Goal: Transaction & Acquisition: Book appointment/travel/reservation

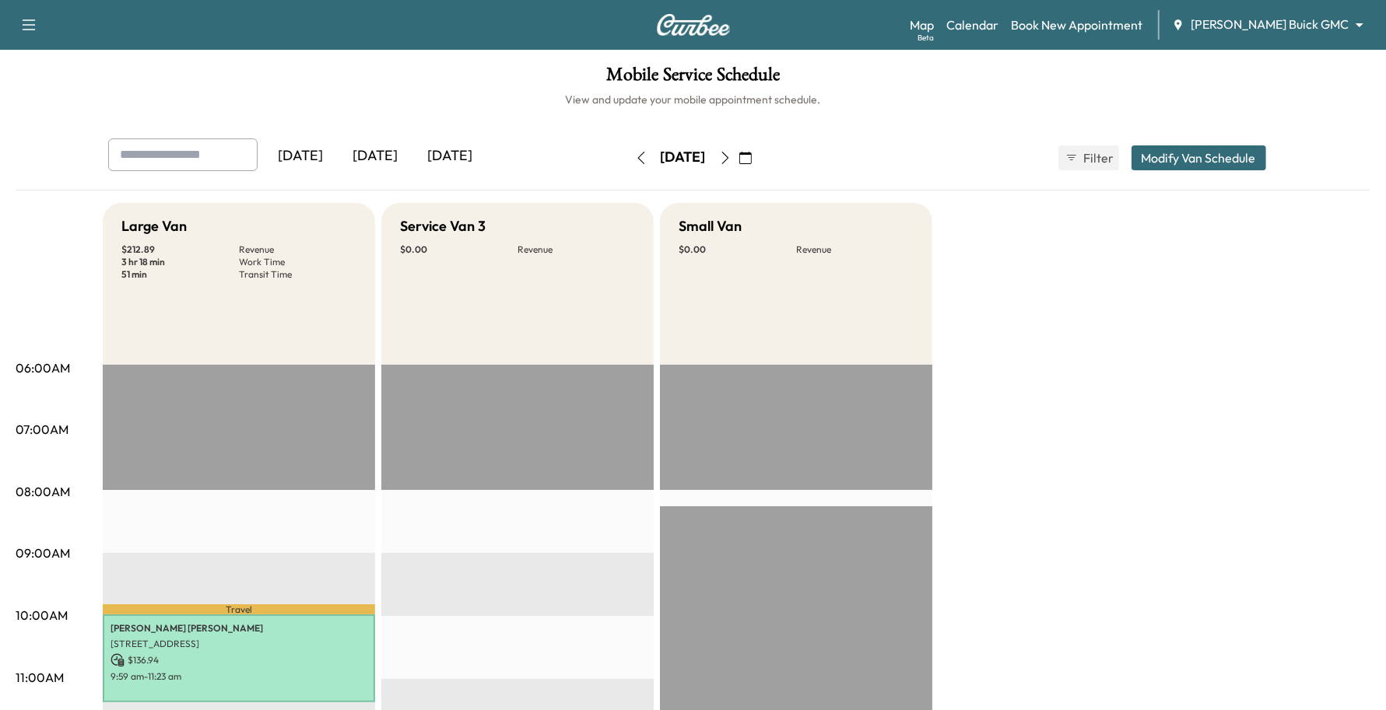
click at [1265, 33] on body "Support Log Out Map Beta Calendar Book New Appointment [PERSON_NAME] Buick GMC …" at bounding box center [693, 355] width 1386 height 710
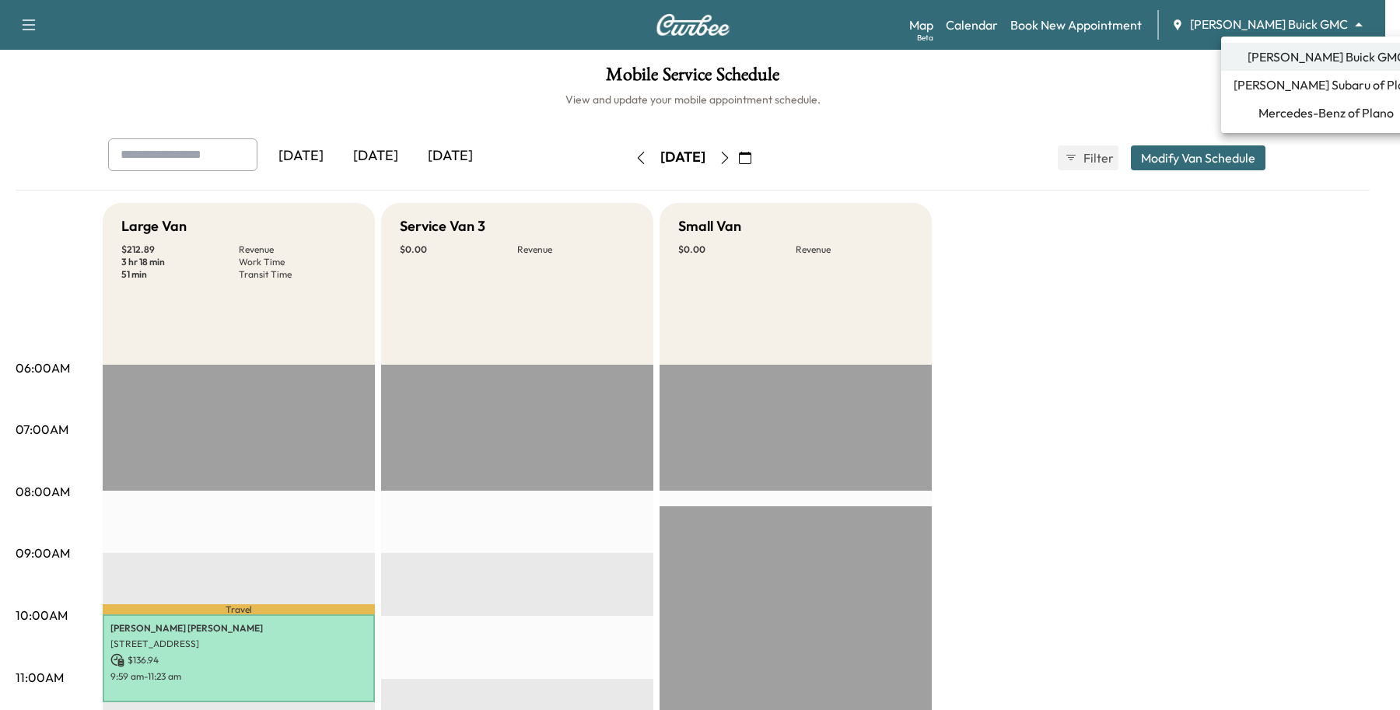
click at [1259, 113] on span "Mercedes-Benz of Plano" at bounding box center [1326, 112] width 135 height 19
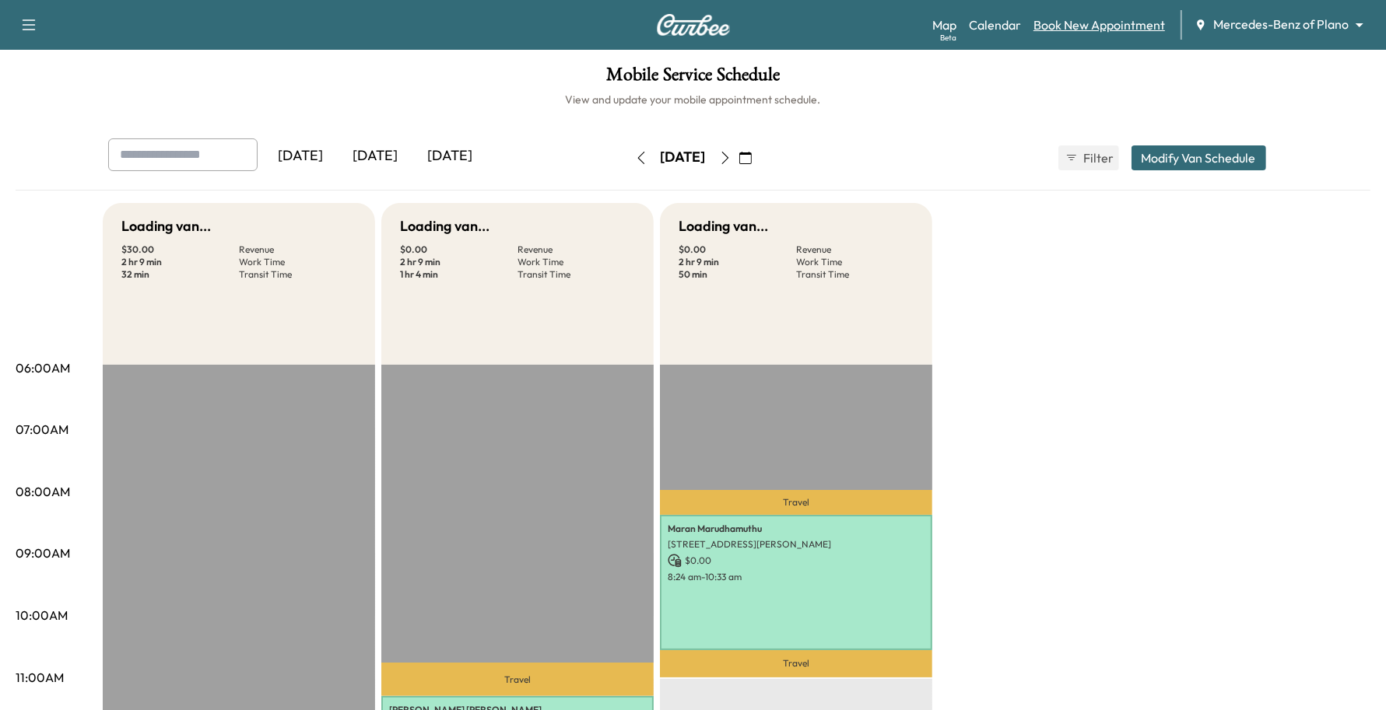
click at [1081, 23] on link "Book New Appointment" at bounding box center [1098, 25] width 131 height 19
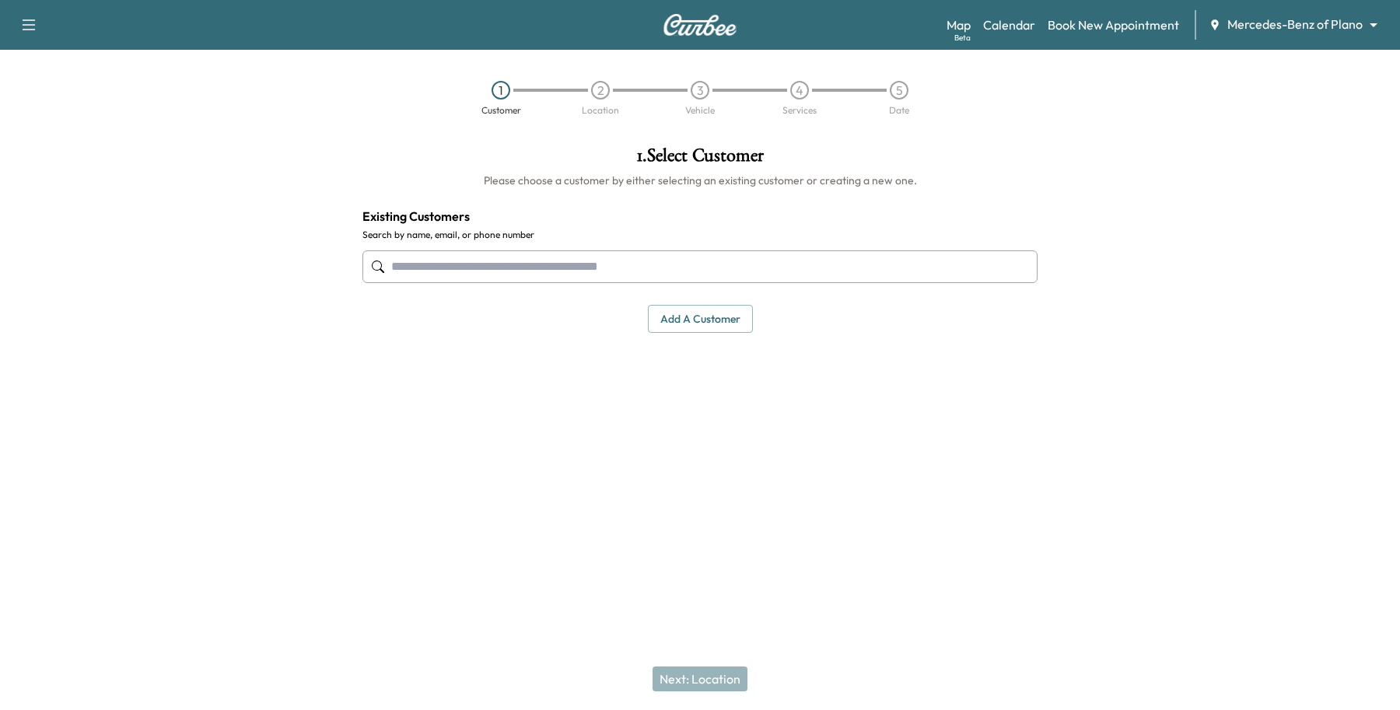
click at [590, 255] on input "text" at bounding box center [700, 266] width 675 height 33
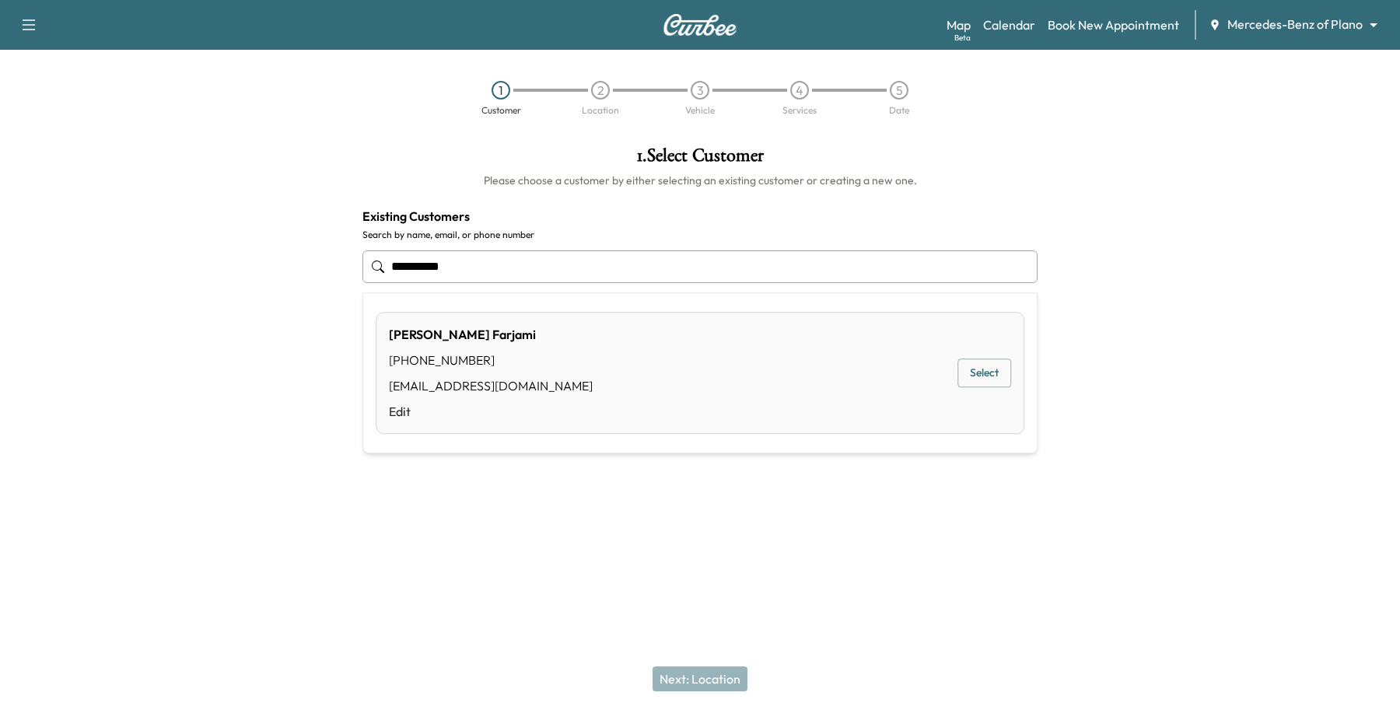
click at [976, 384] on button "Select" at bounding box center [985, 373] width 54 height 29
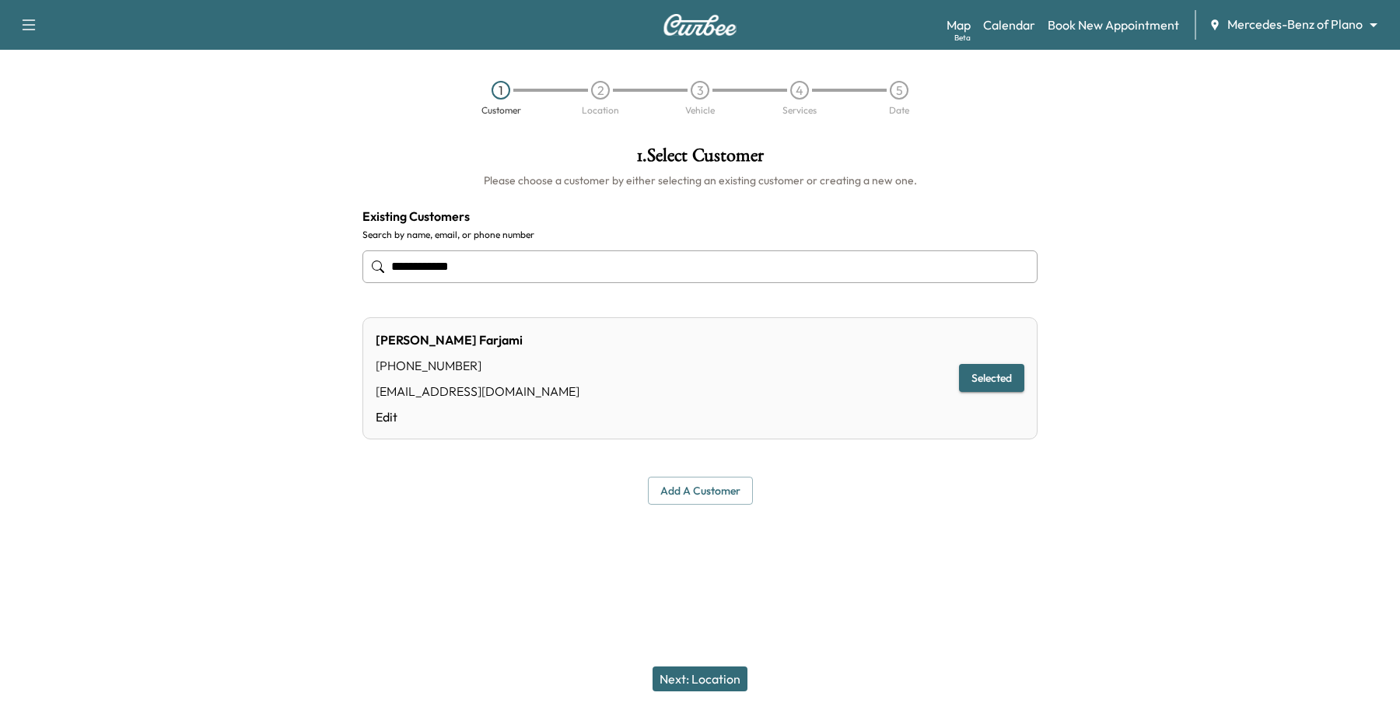
type input "**********"
click at [692, 696] on div "Next: Location" at bounding box center [700, 679] width 1400 height 62
click at [702, 686] on button "Next: Location" at bounding box center [700, 679] width 95 height 25
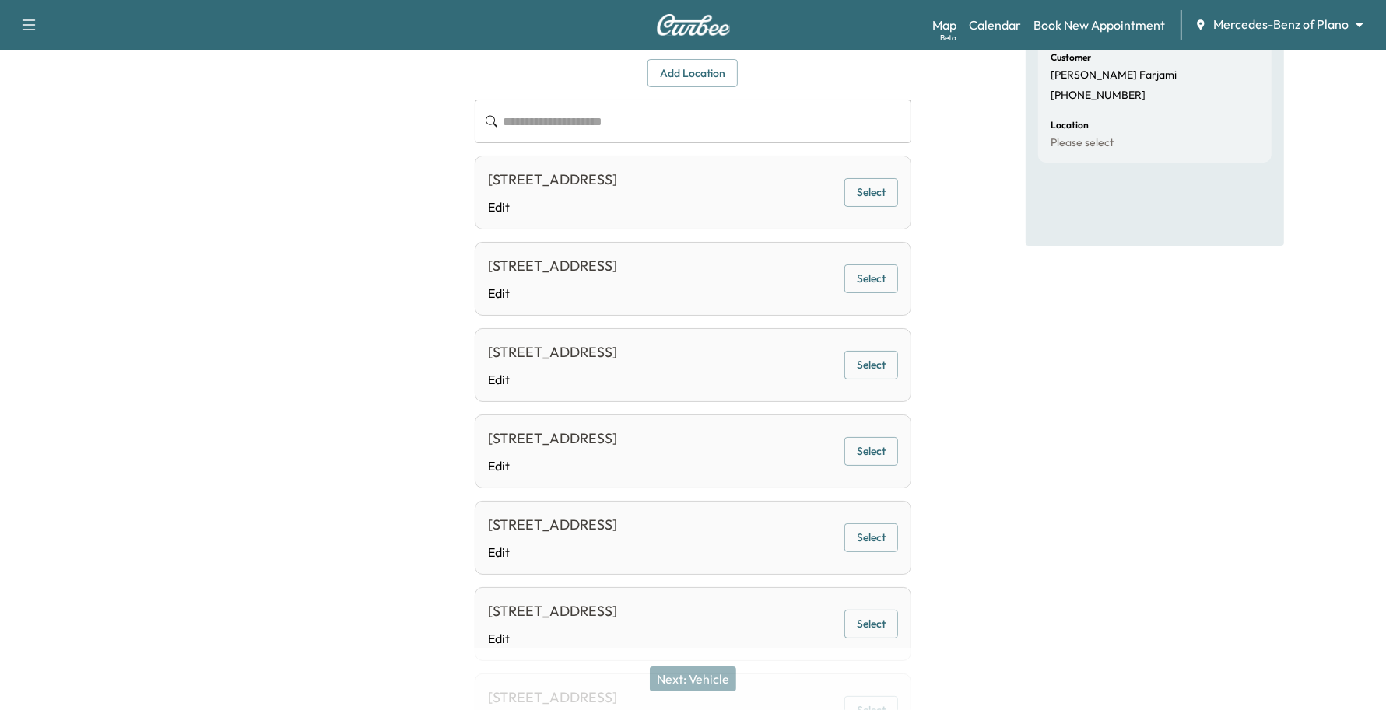
scroll to position [121, 0]
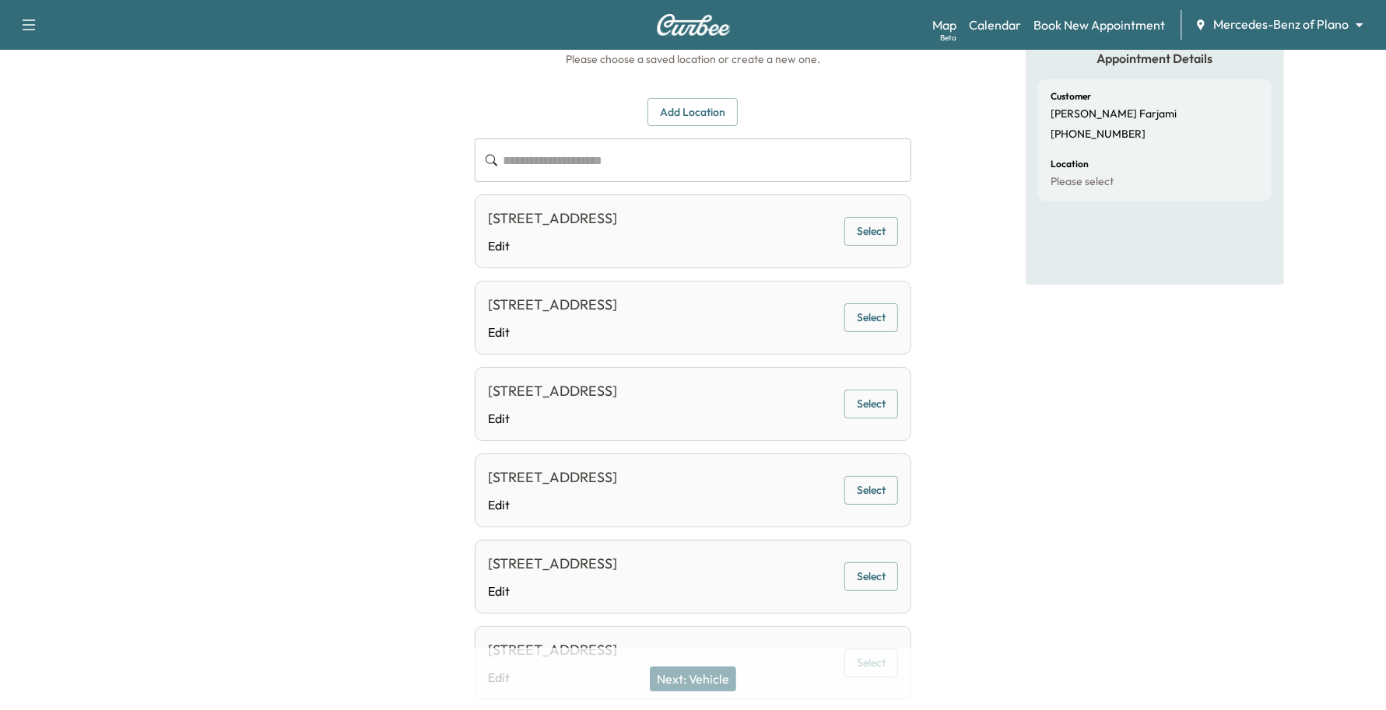
click at [861, 505] on button "Select" at bounding box center [871, 490] width 54 height 29
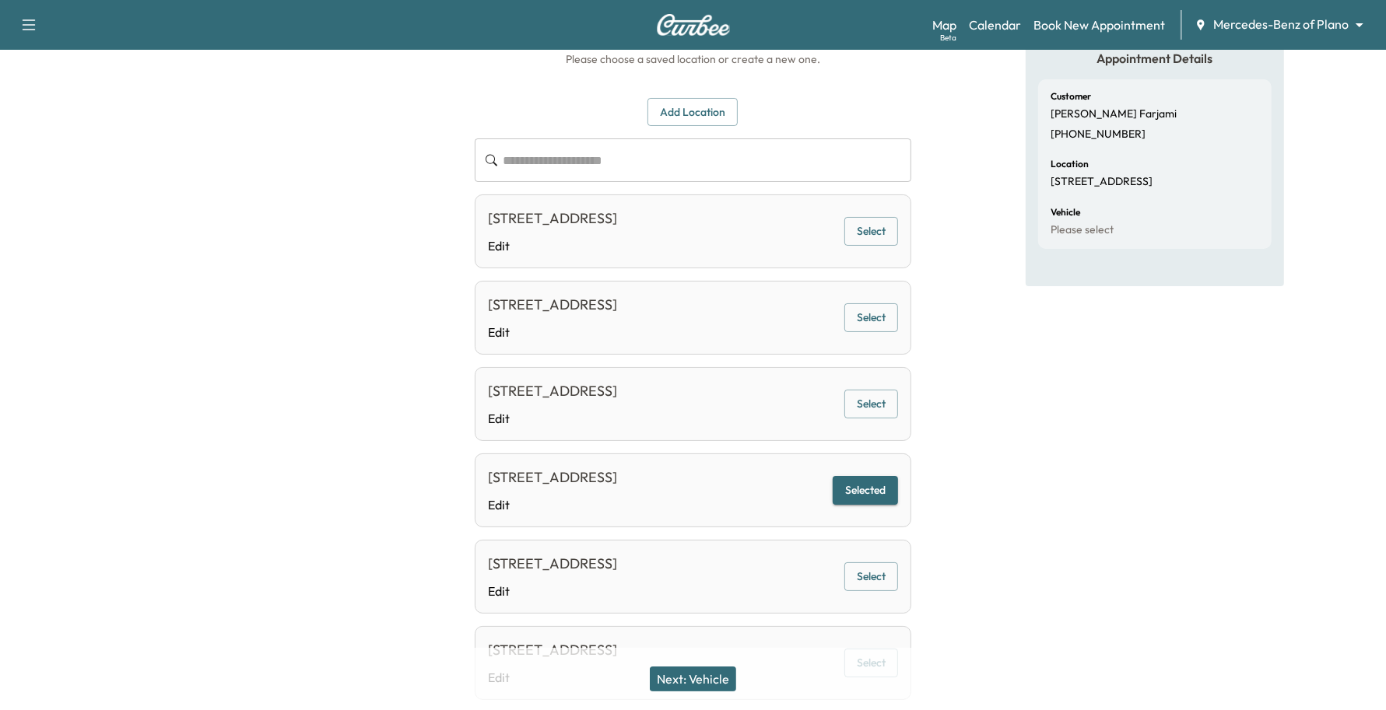
click at [697, 681] on button "Next: Vehicle" at bounding box center [693, 679] width 86 height 25
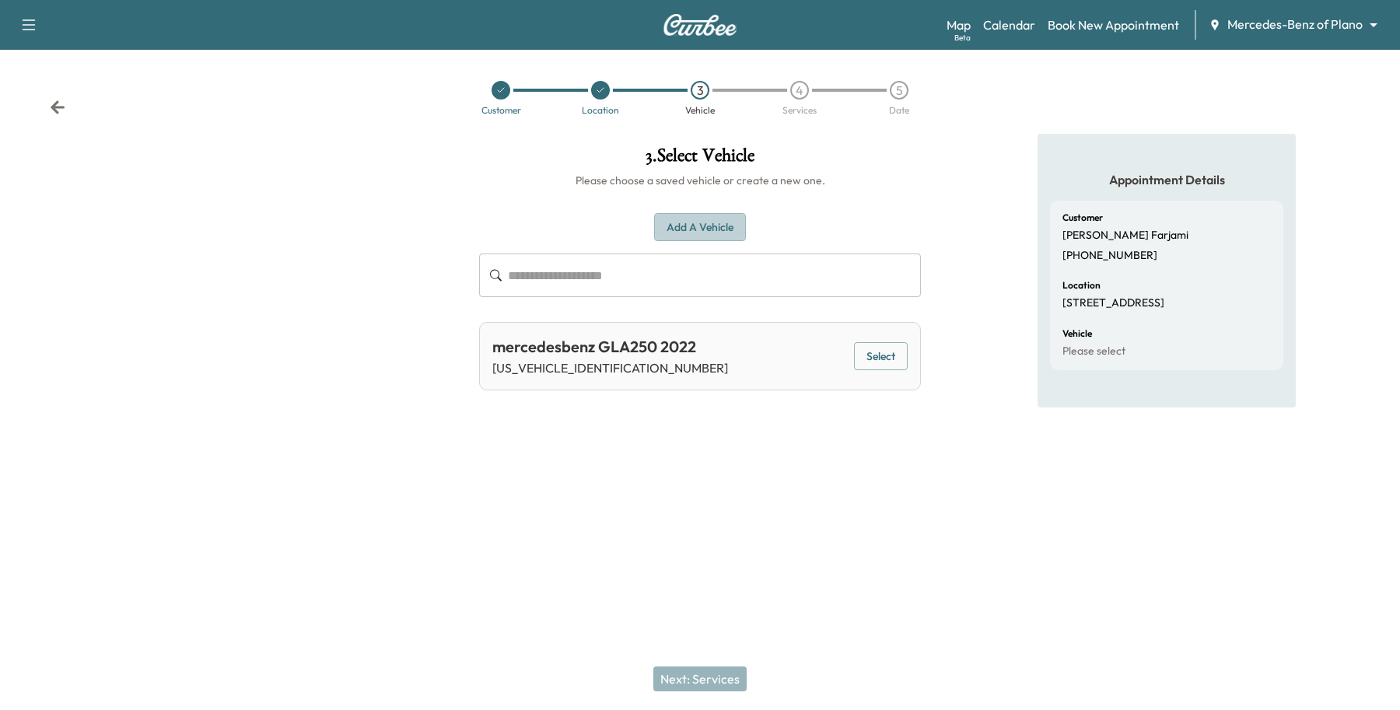
click at [714, 216] on button "Add a Vehicle" at bounding box center [700, 227] width 92 height 29
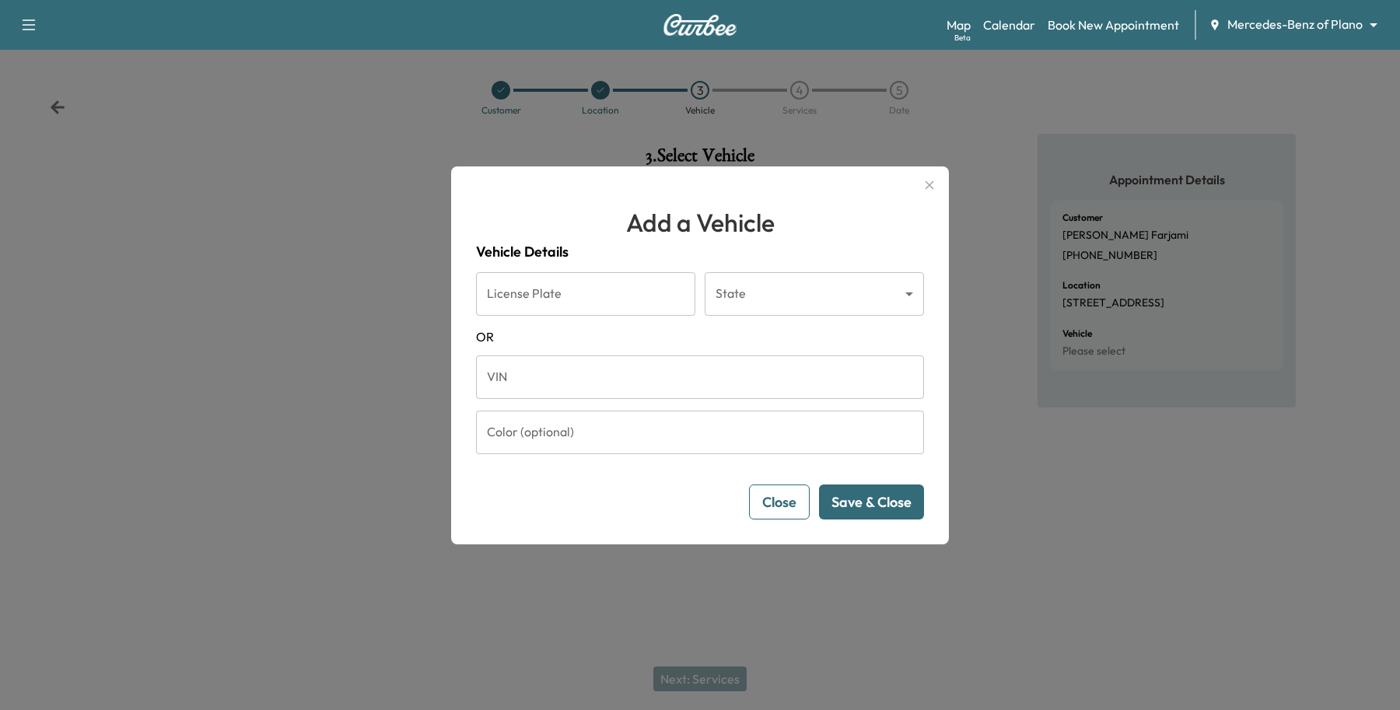
click at [543, 386] on input "VIN" at bounding box center [700, 378] width 448 height 44
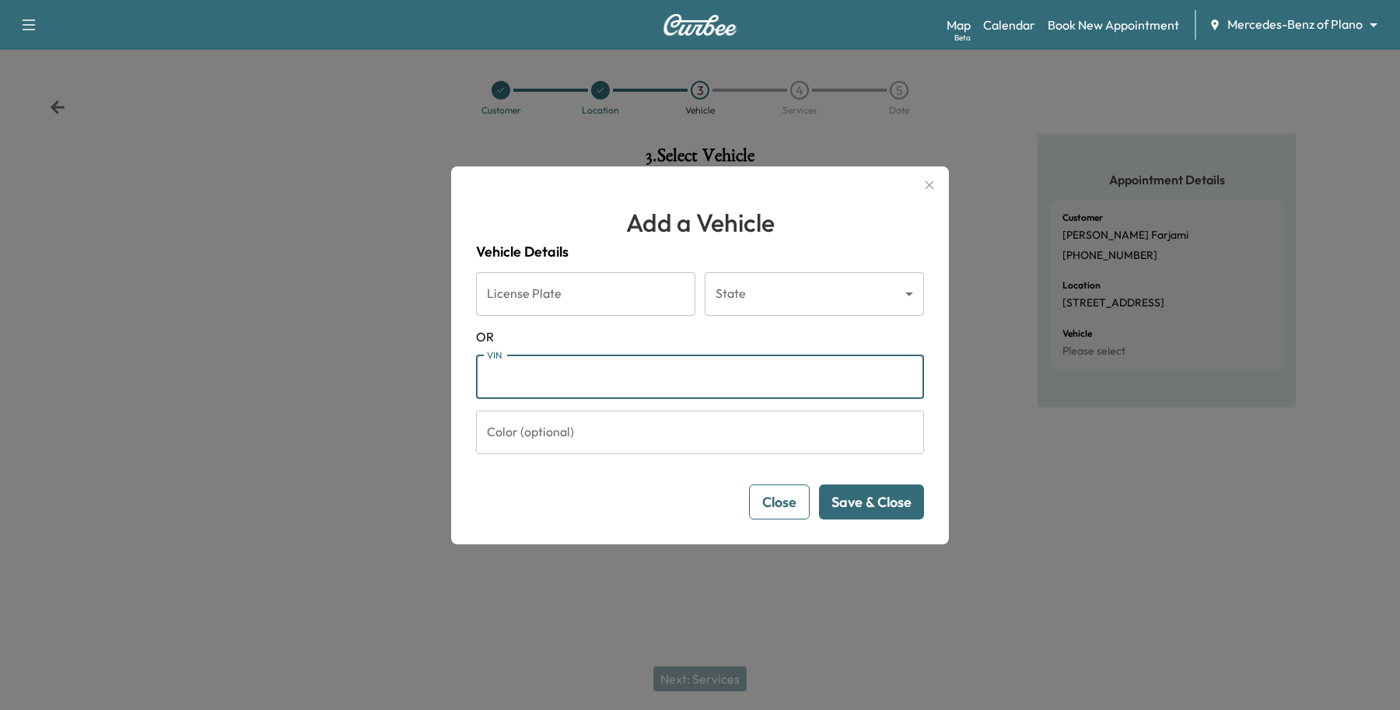
paste input "**********"
type input "**********"
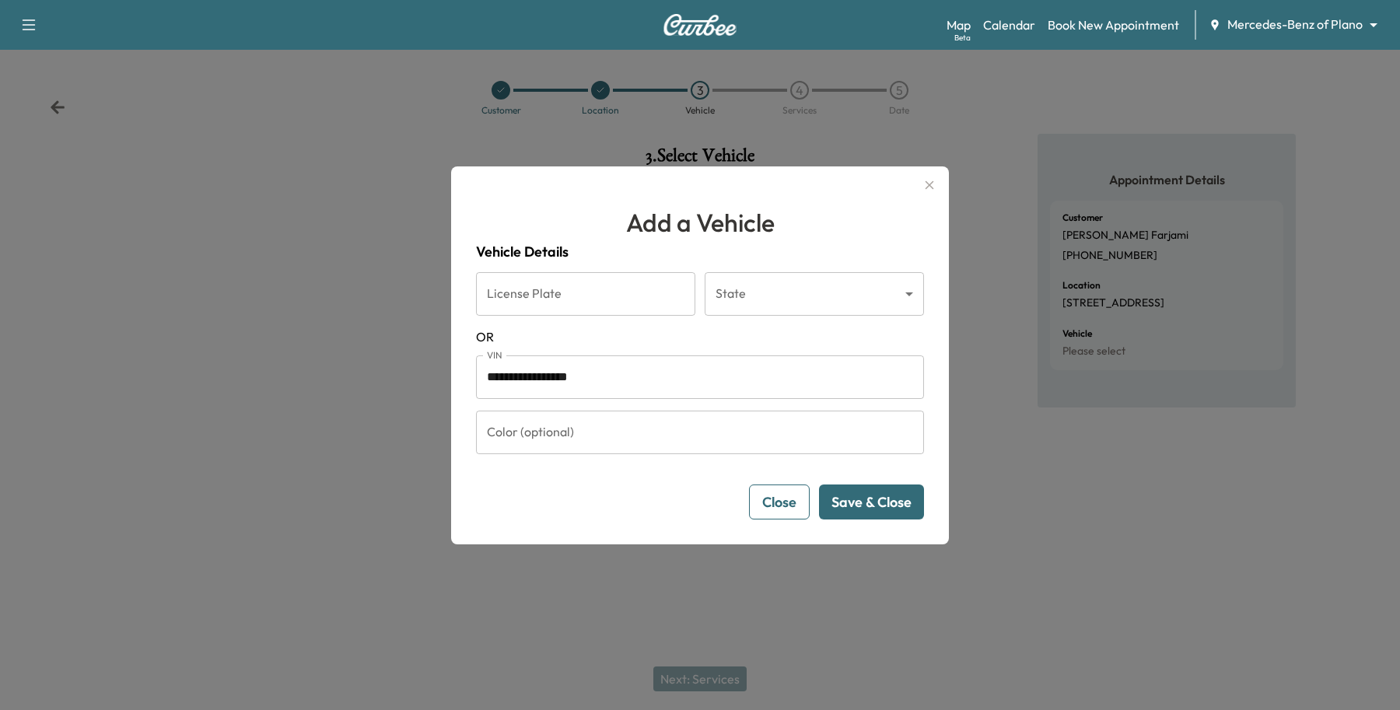
click at [912, 510] on button "Save & Close" at bounding box center [871, 502] width 105 height 35
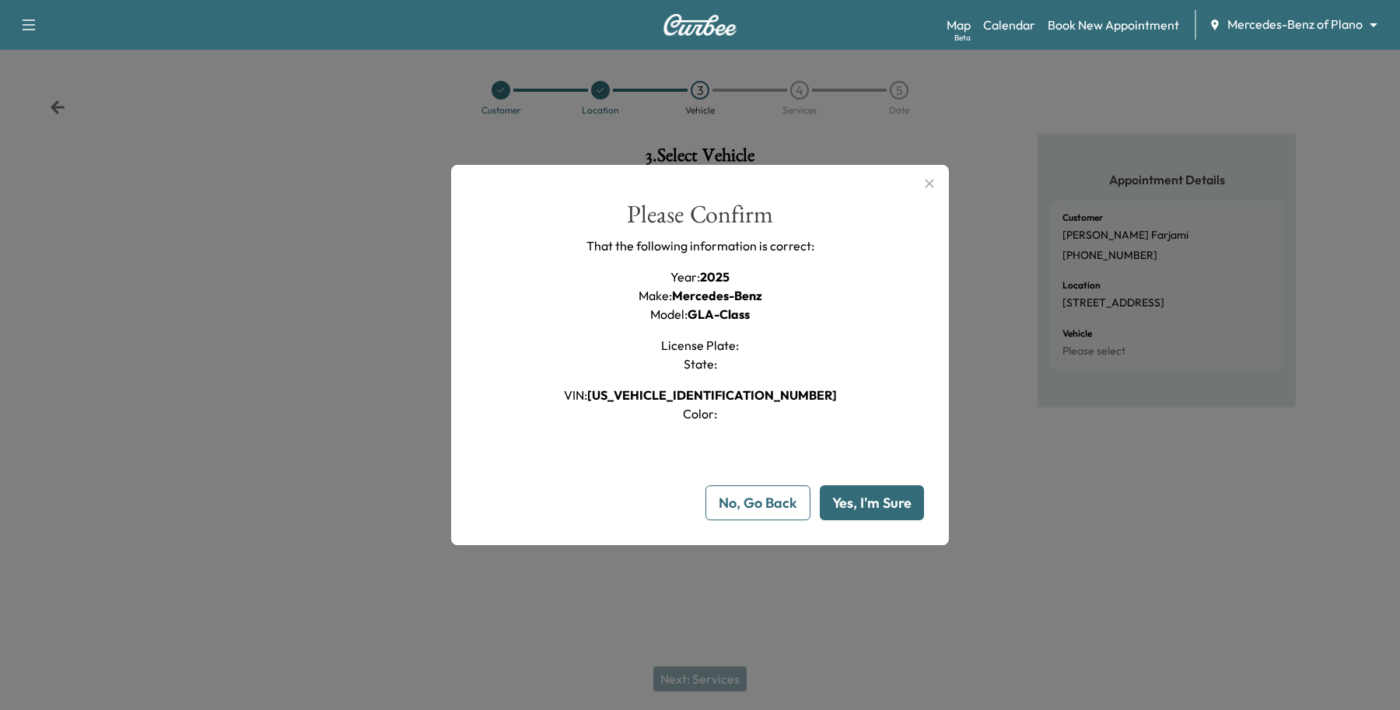
click at [878, 492] on button "Yes, I'm Sure" at bounding box center [872, 502] width 104 height 35
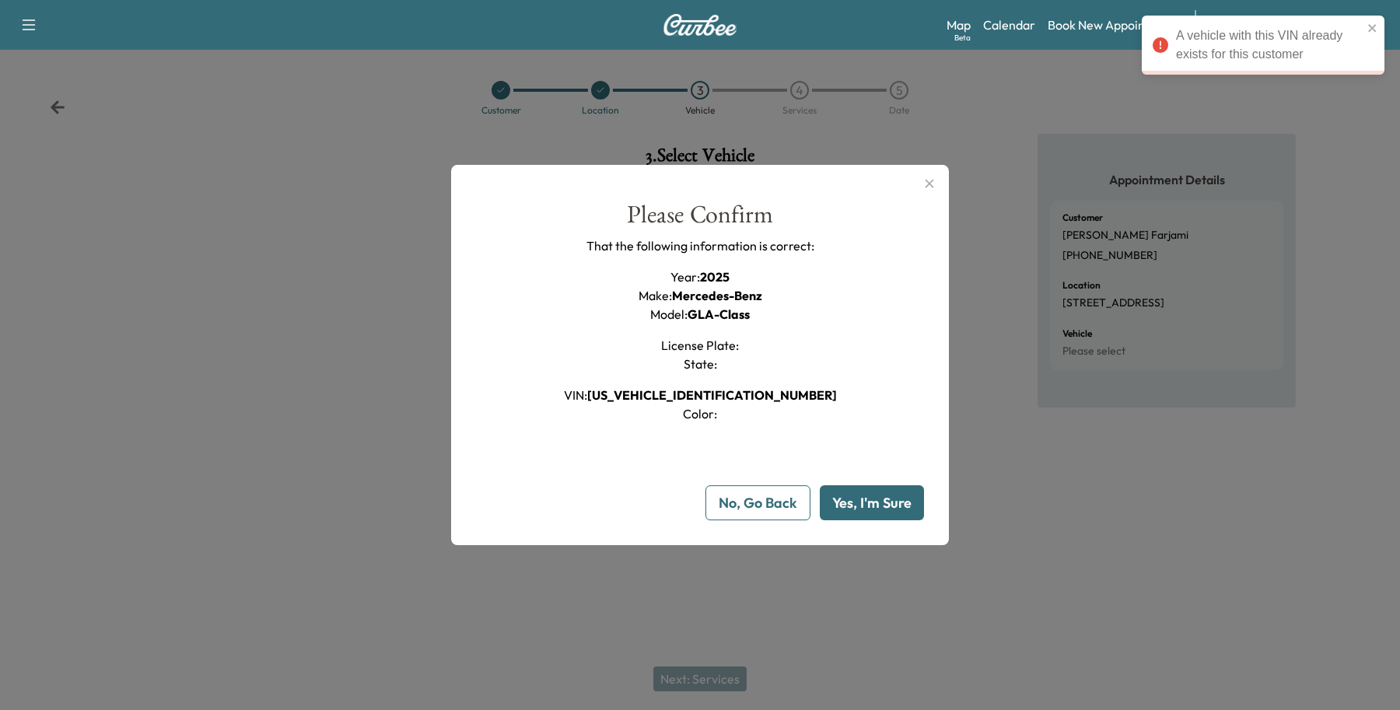
click at [760, 511] on button "No, Go Back" at bounding box center [758, 502] width 105 height 35
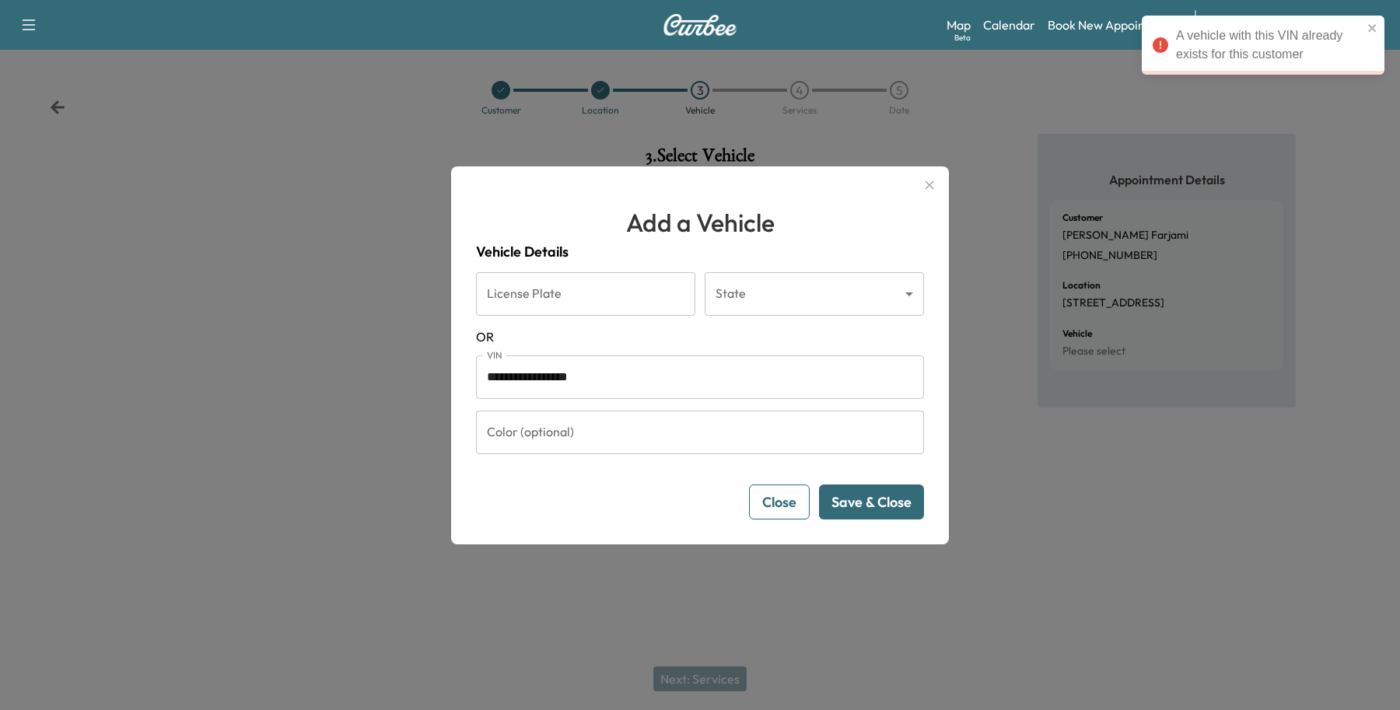
click at [757, 512] on button "Close" at bounding box center [779, 502] width 61 height 35
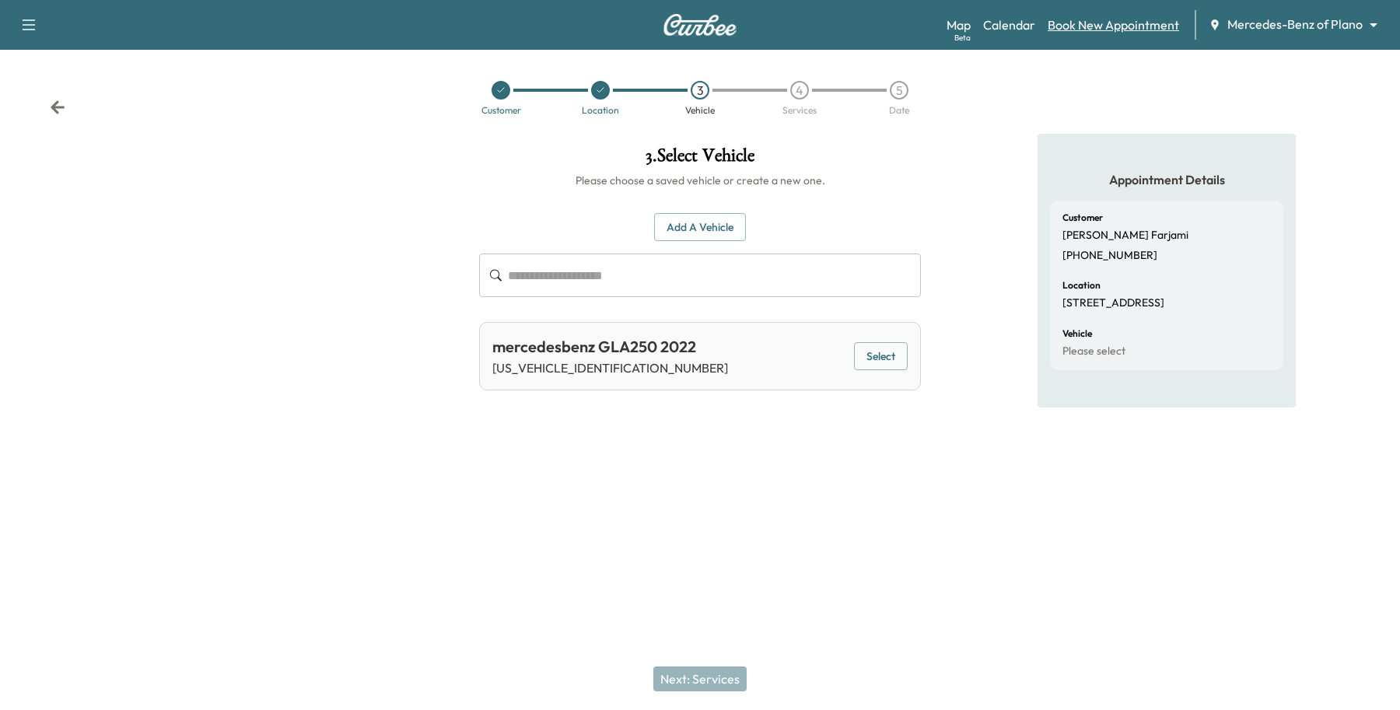
click at [1152, 25] on link "Book New Appointment" at bounding box center [1113, 25] width 131 height 19
click at [1081, 27] on link "Book New Appointment" at bounding box center [1113, 25] width 131 height 19
click at [1072, 26] on link "Book New Appointment" at bounding box center [1113, 25] width 131 height 19
click at [650, 272] on input "text" at bounding box center [714, 276] width 413 height 44
click at [727, 240] on button "Add a Vehicle" at bounding box center [700, 227] width 92 height 29
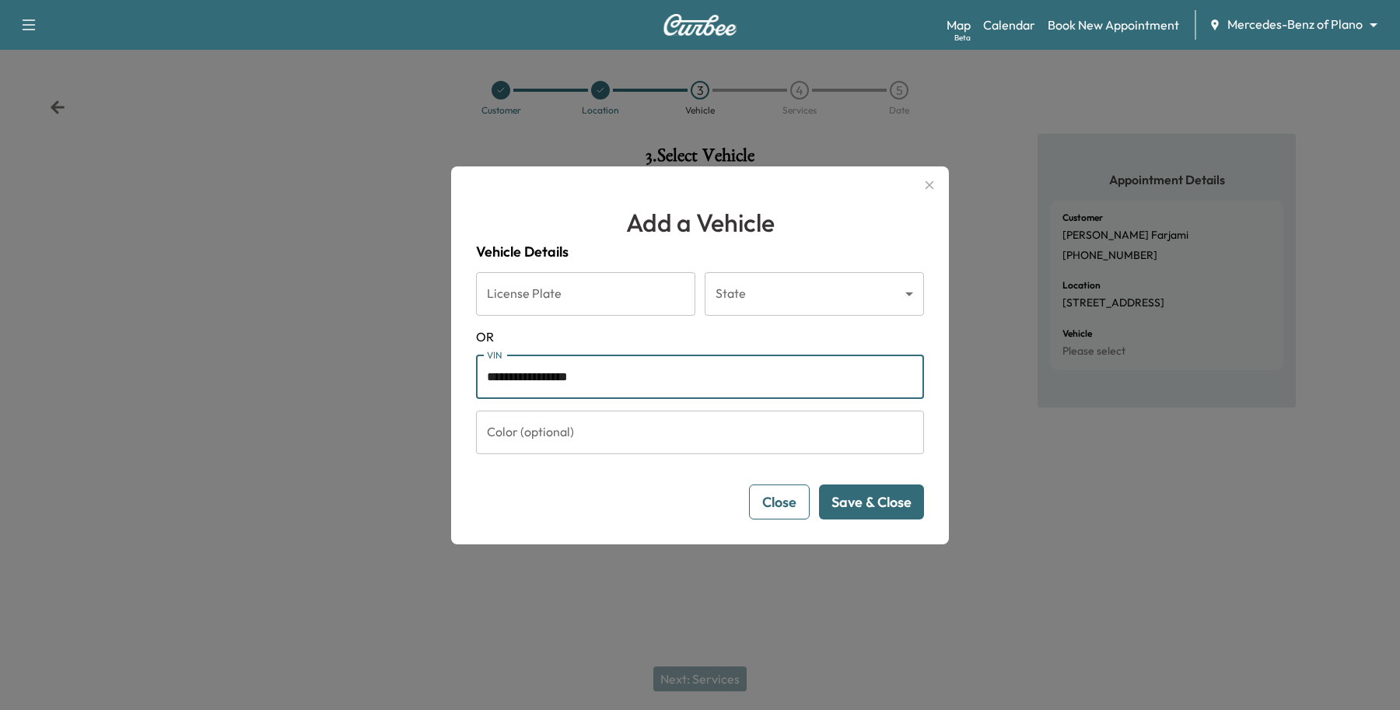
click at [660, 366] on input "**********" at bounding box center [700, 378] width 448 height 44
click at [895, 513] on button "Save & Close" at bounding box center [871, 502] width 105 height 35
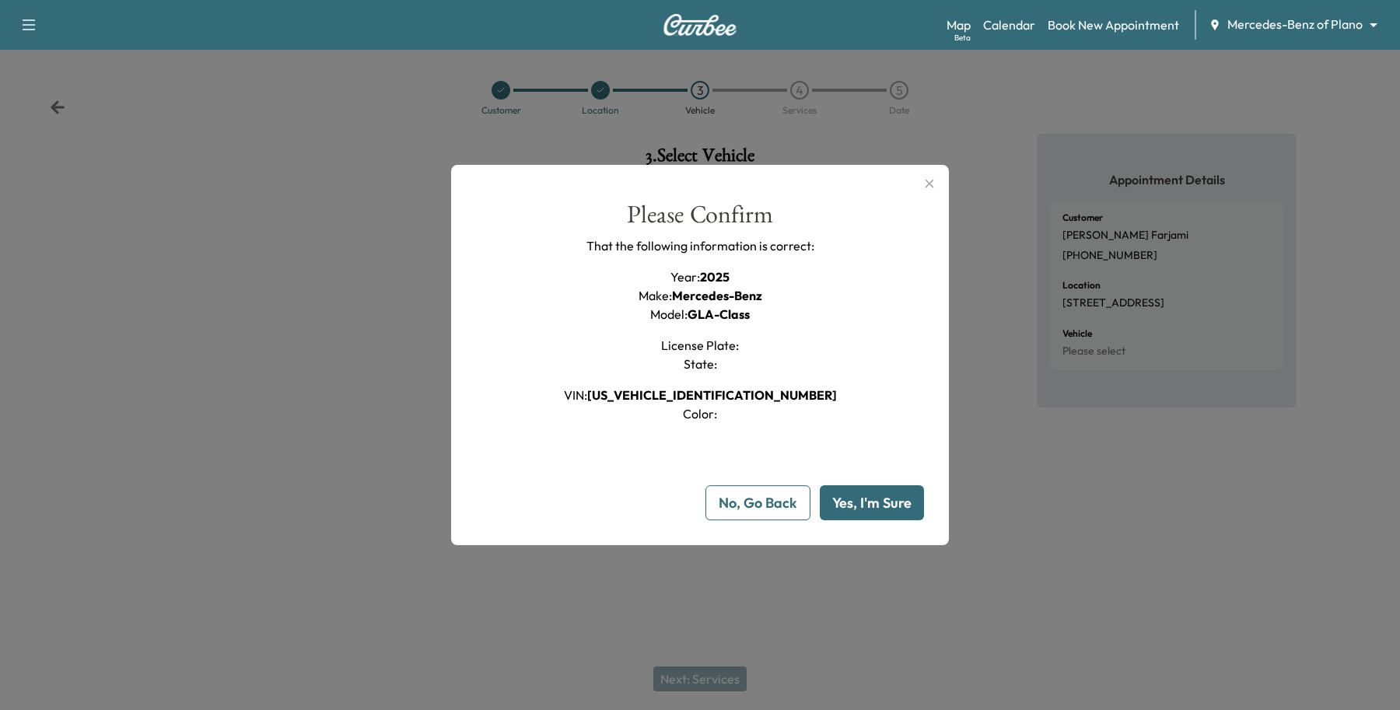
click at [858, 506] on button "Yes, I'm Sure" at bounding box center [872, 502] width 104 height 35
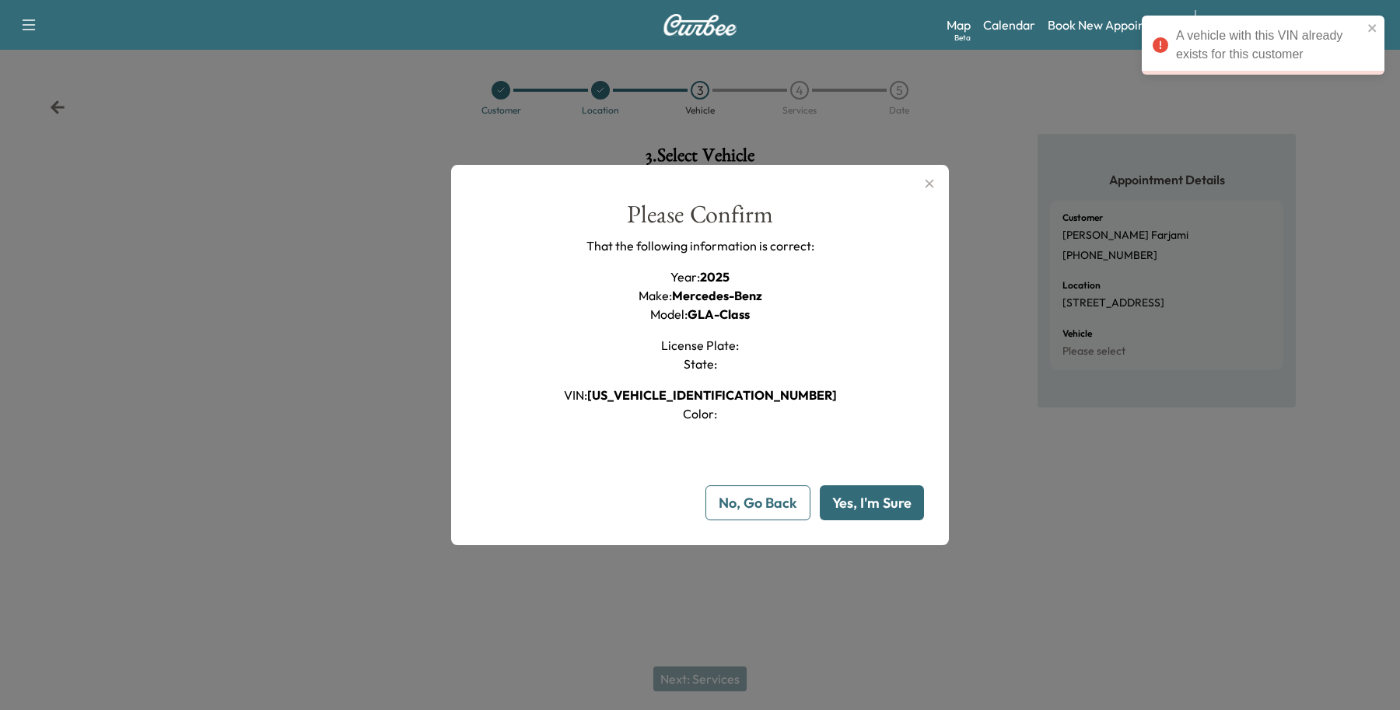
click at [732, 503] on button "No, Go Back" at bounding box center [758, 502] width 105 height 35
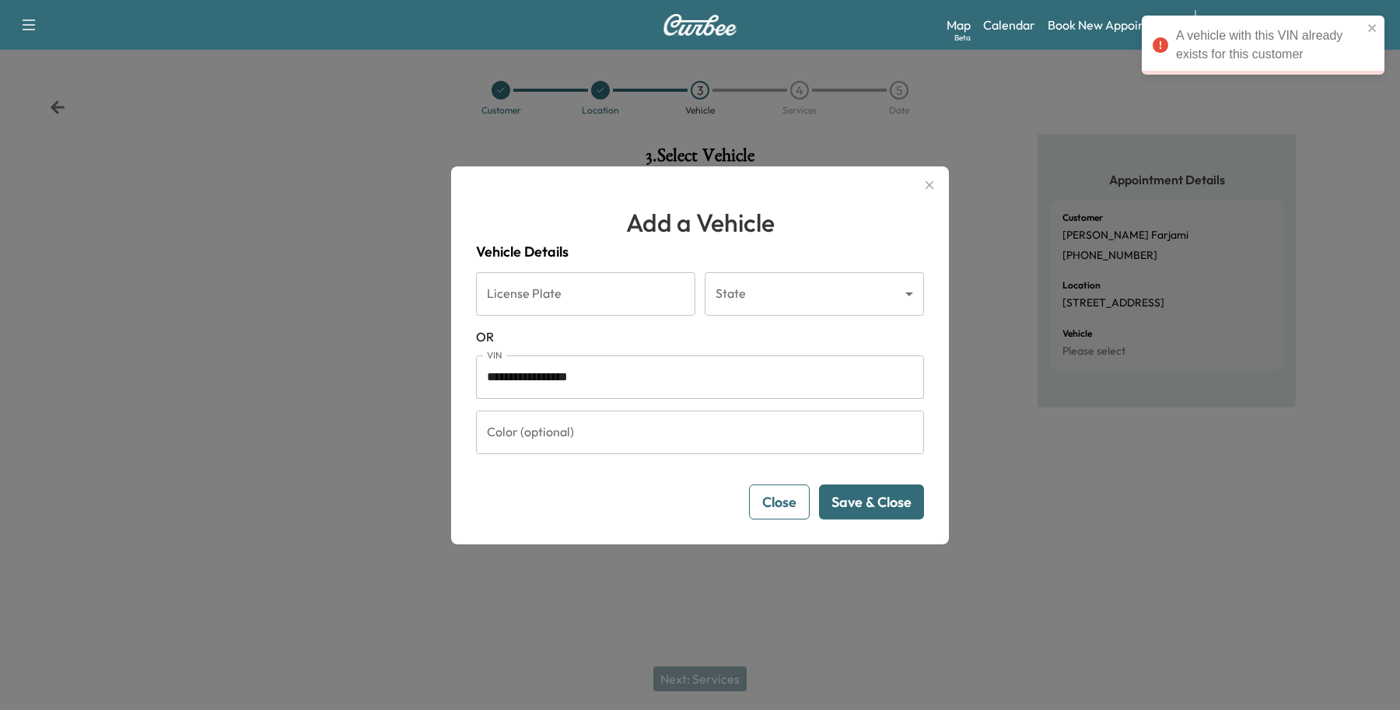
click at [915, 44] on div "Support Log Out Map Beta Calendar Book New Appointment Mercedes-Benz of Plano *…" at bounding box center [700, 25] width 1400 height 50
click at [759, 495] on button "Close" at bounding box center [779, 502] width 61 height 35
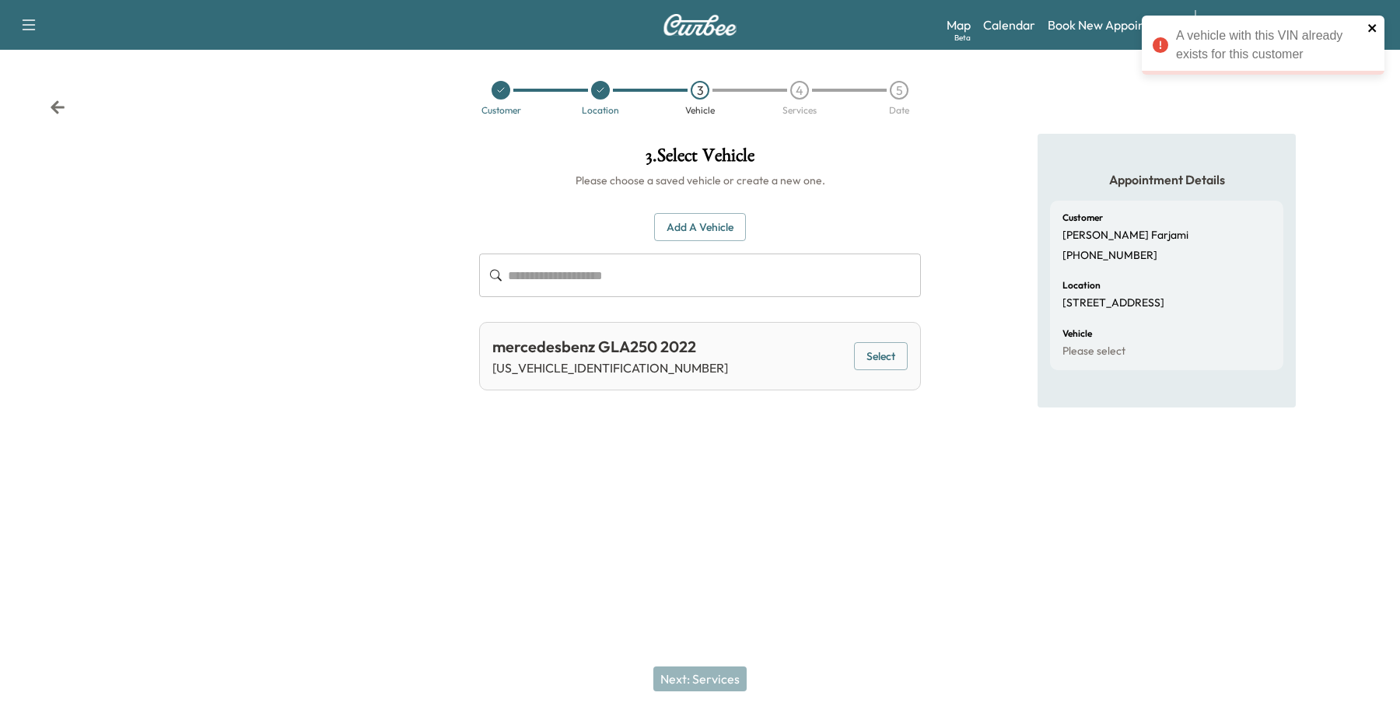
click at [1368, 24] on icon "close" at bounding box center [1373, 28] width 11 height 12
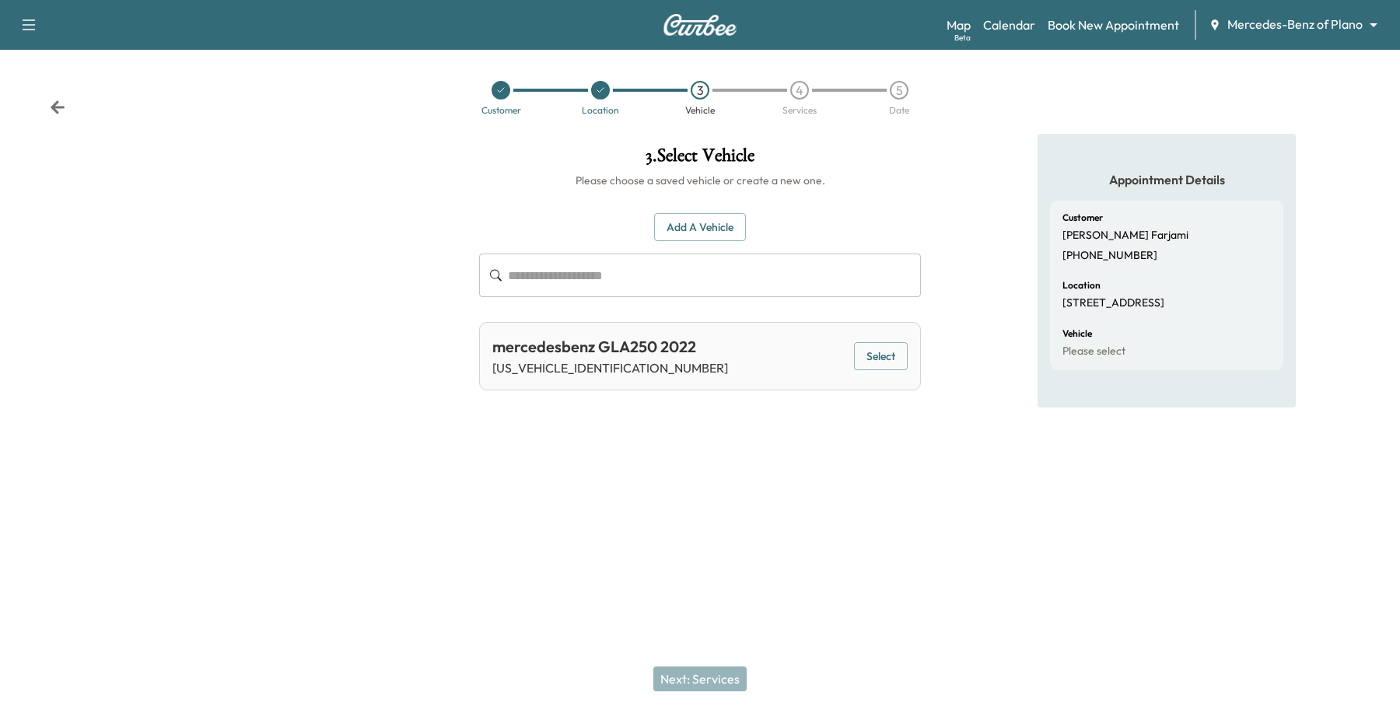
click at [1305, 23] on body "**********" at bounding box center [700, 355] width 1400 height 710
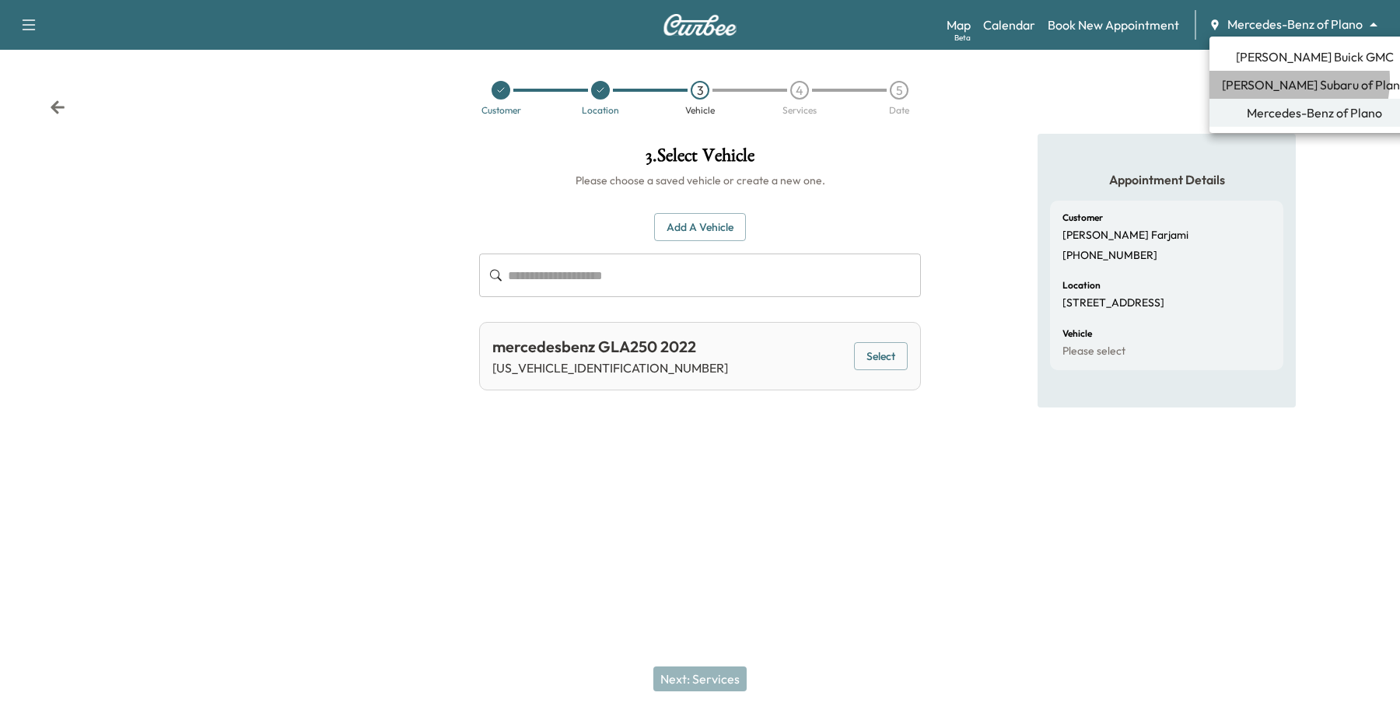
click at [1273, 79] on span "[PERSON_NAME] Subaru of Plano" at bounding box center [1314, 84] width 185 height 19
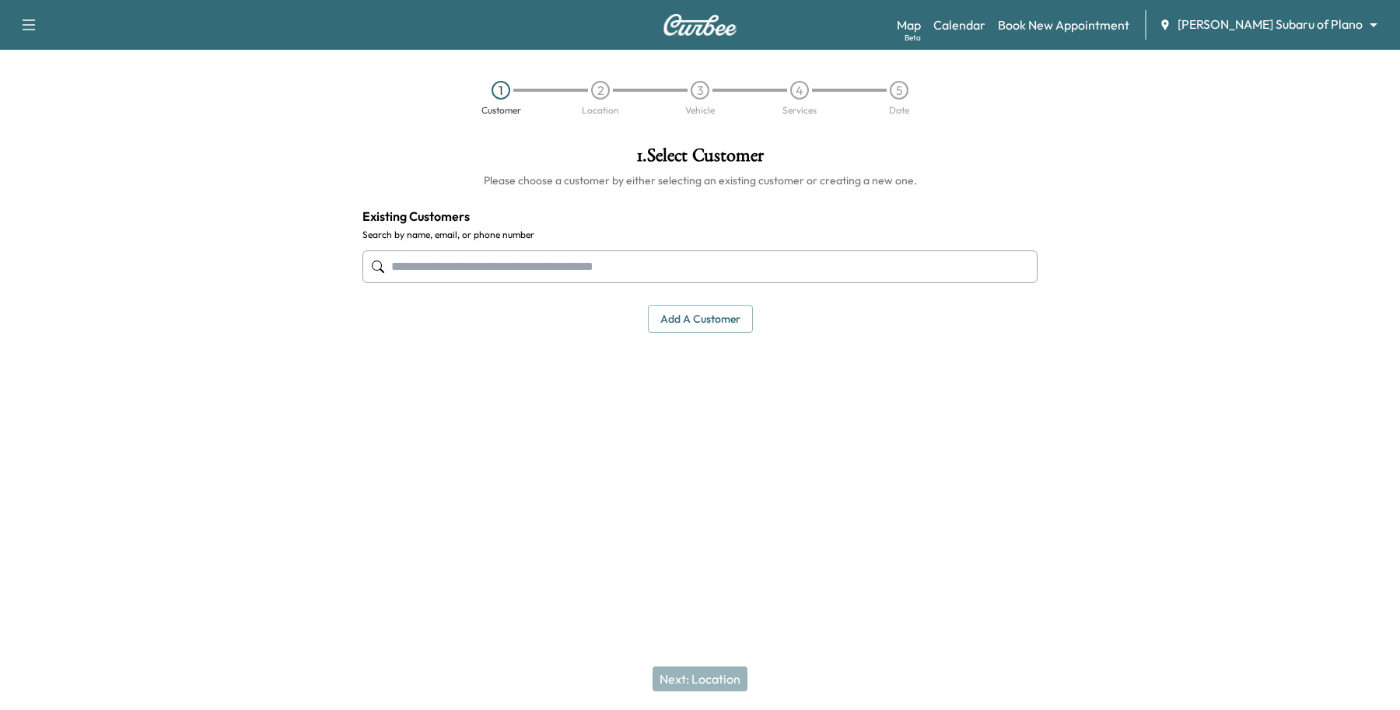
click at [1316, 28] on body "Support Log Out Map Beta Calendar Book New Appointment [PERSON_NAME] Subaru of …" at bounding box center [700, 355] width 1400 height 710
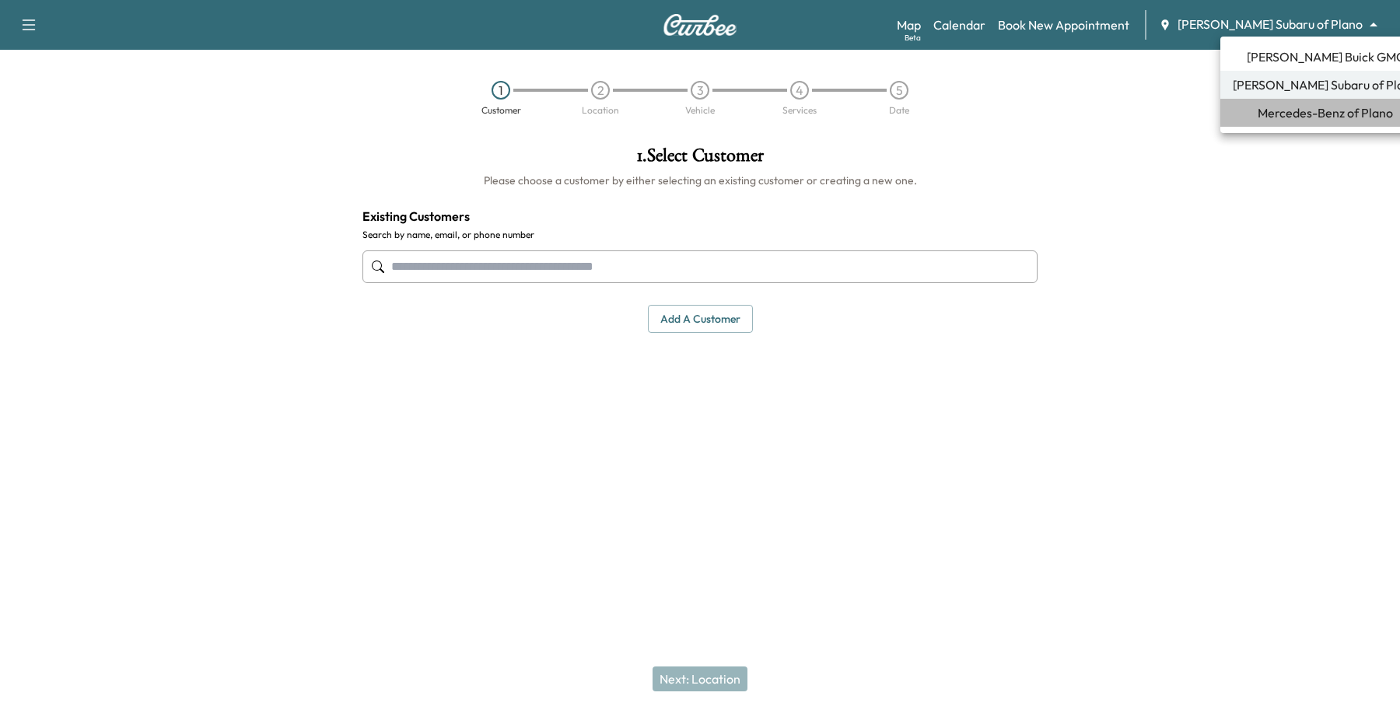
click at [1327, 114] on span "Mercedes-Benz of Plano" at bounding box center [1325, 112] width 135 height 19
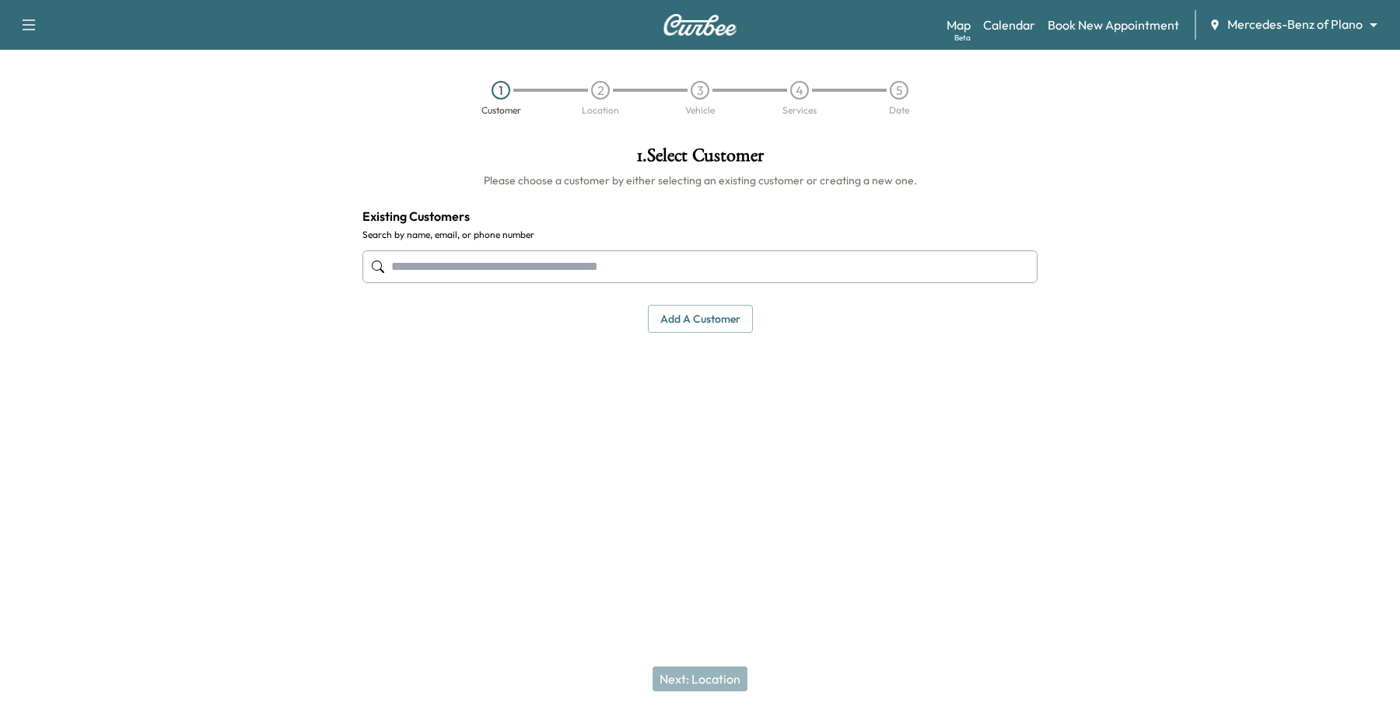
click at [811, 254] on input "text" at bounding box center [700, 266] width 675 height 33
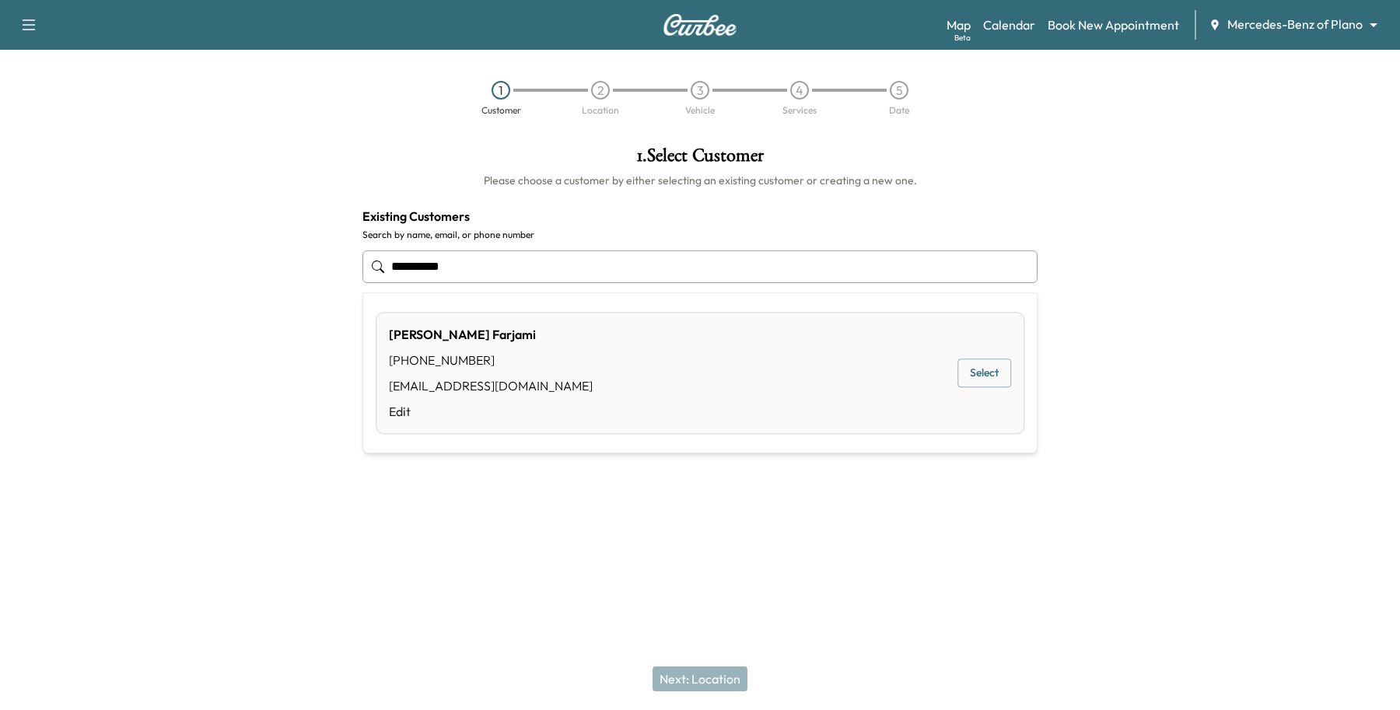
click at [1005, 381] on button "Select" at bounding box center [985, 373] width 54 height 29
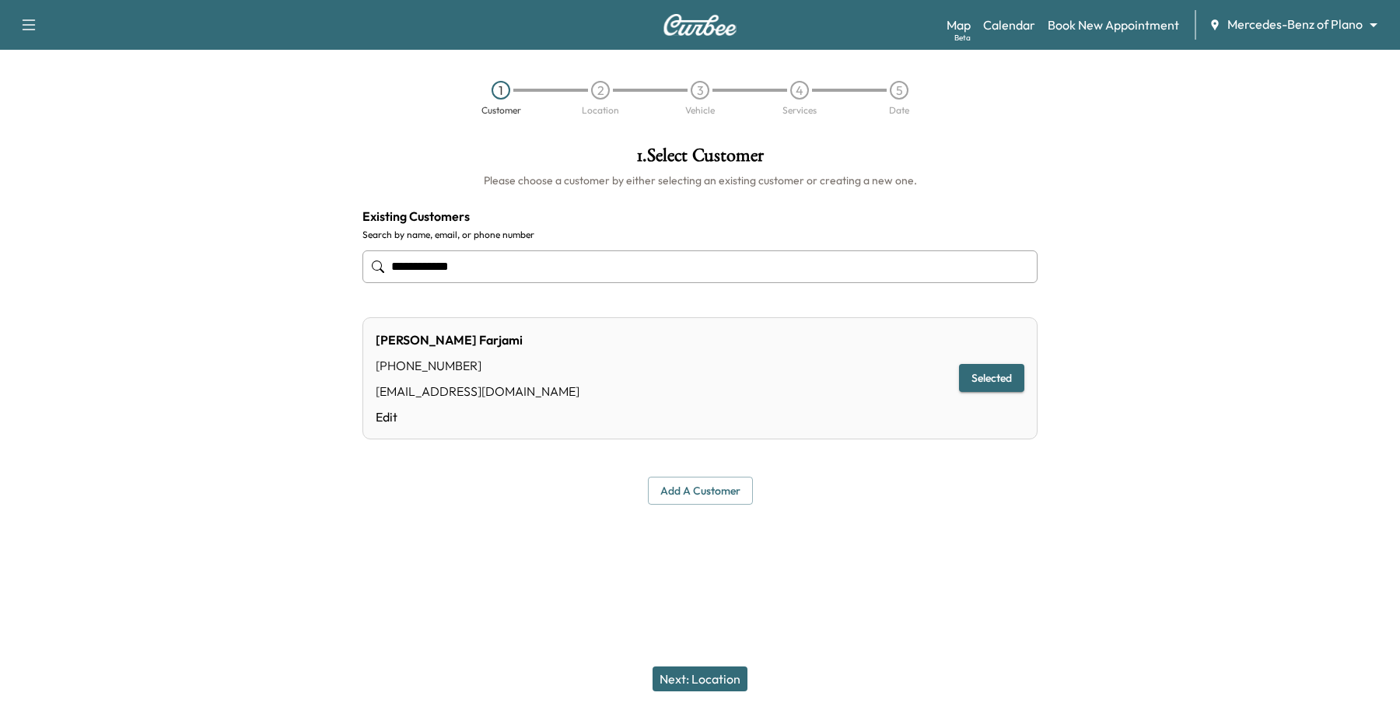
type input "**********"
click at [706, 673] on button "Next: Location" at bounding box center [700, 679] width 95 height 25
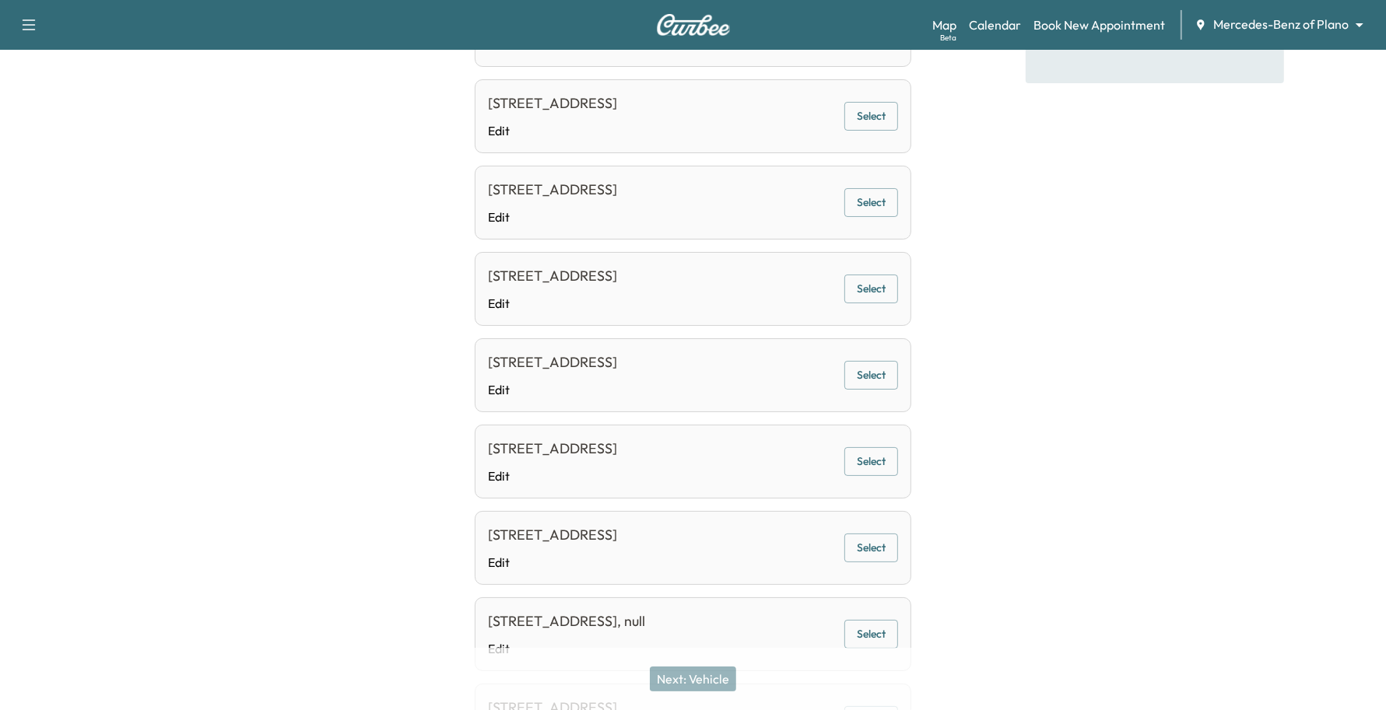
scroll to position [292, 0]
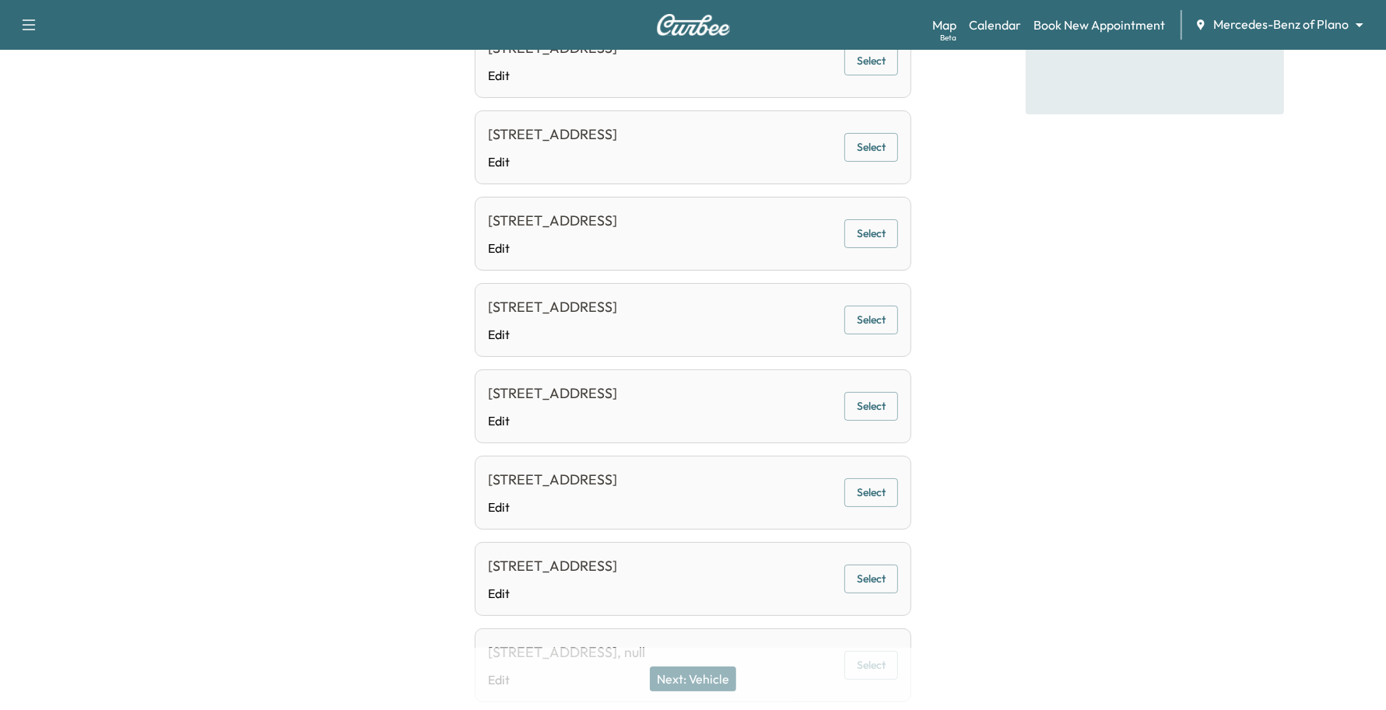
click at [846, 335] on button "Select" at bounding box center [871, 320] width 54 height 29
click at [717, 681] on button "Next: Vehicle" at bounding box center [693, 679] width 86 height 25
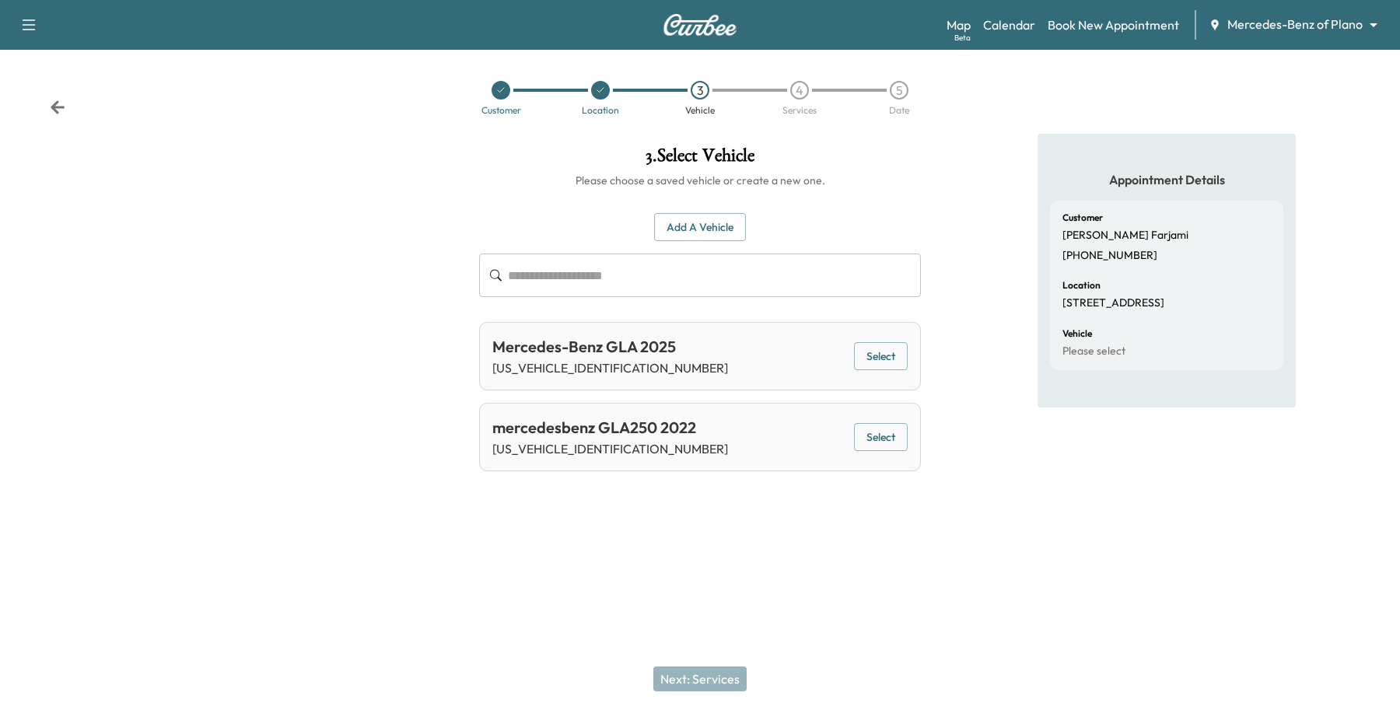
click at [885, 356] on button "Select" at bounding box center [881, 356] width 54 height 29
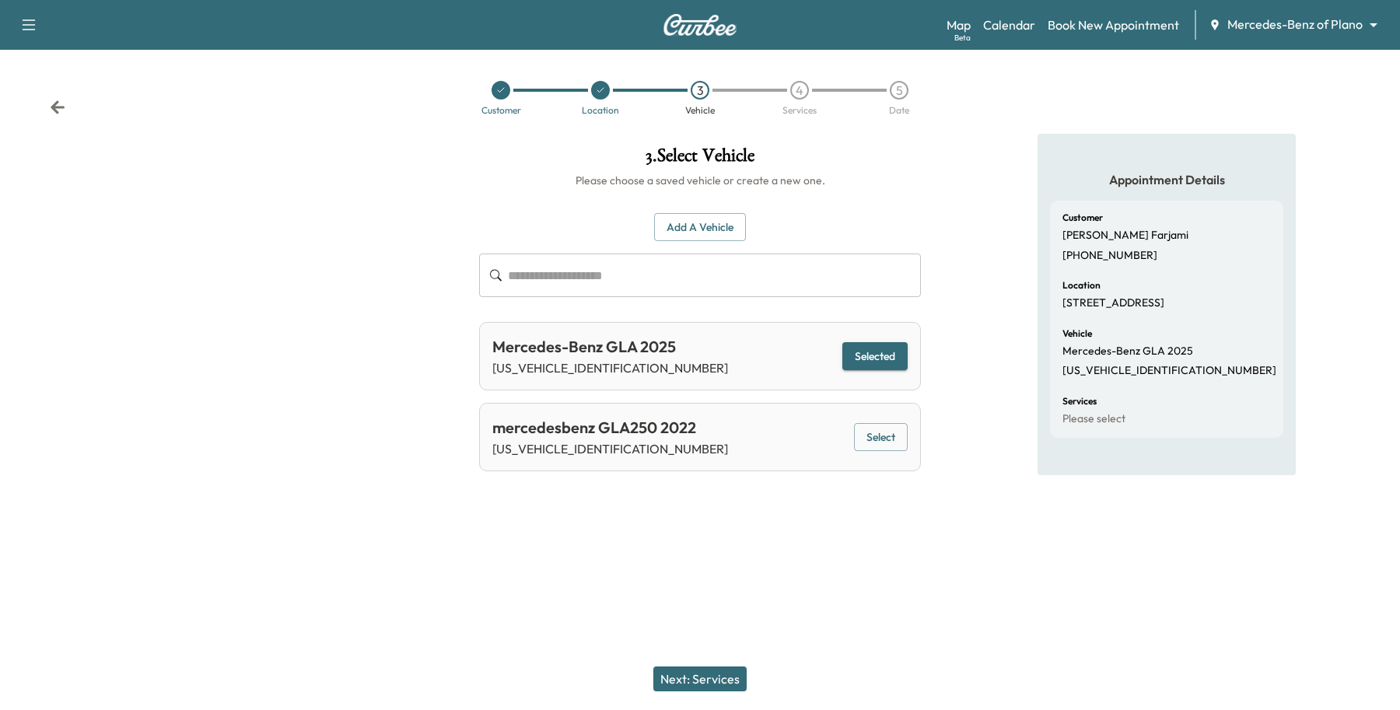
click at [699, 682] on button "Next: Services" at bounding box center [699, 679] width 93 height 25
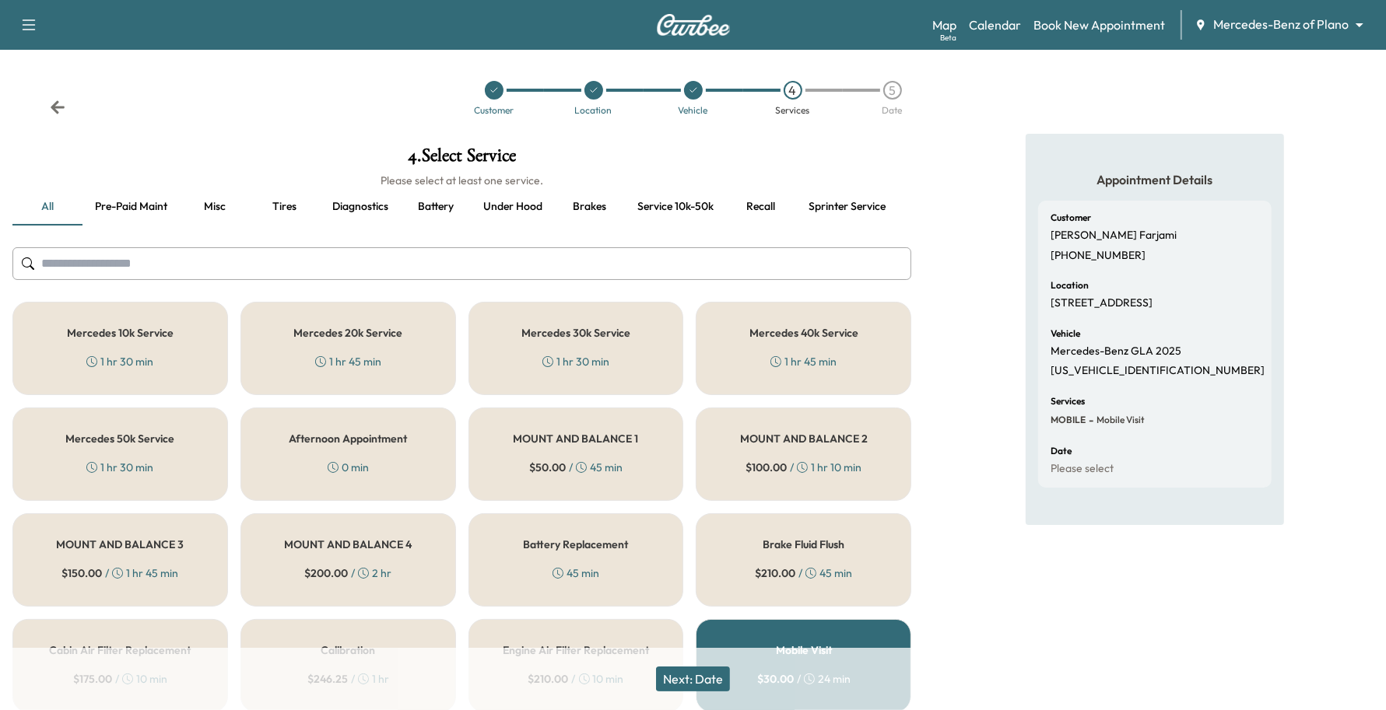
click at [175, 378] on div "Mercedes 10k Service 1 hr 30 min" at bounding box center [119, 348] width 215 height 93
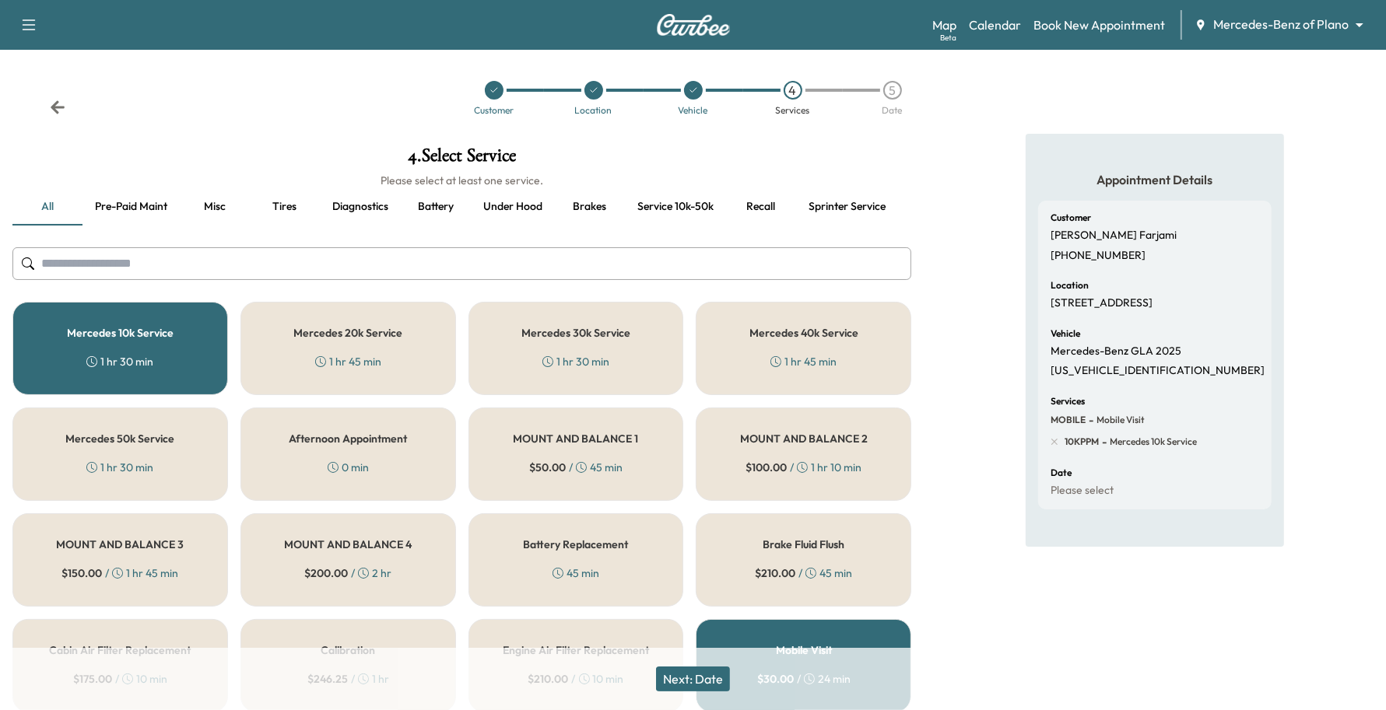
click at [705, 671] on button "Next: Date" at bounding box center [693, 679] width 74 height 25
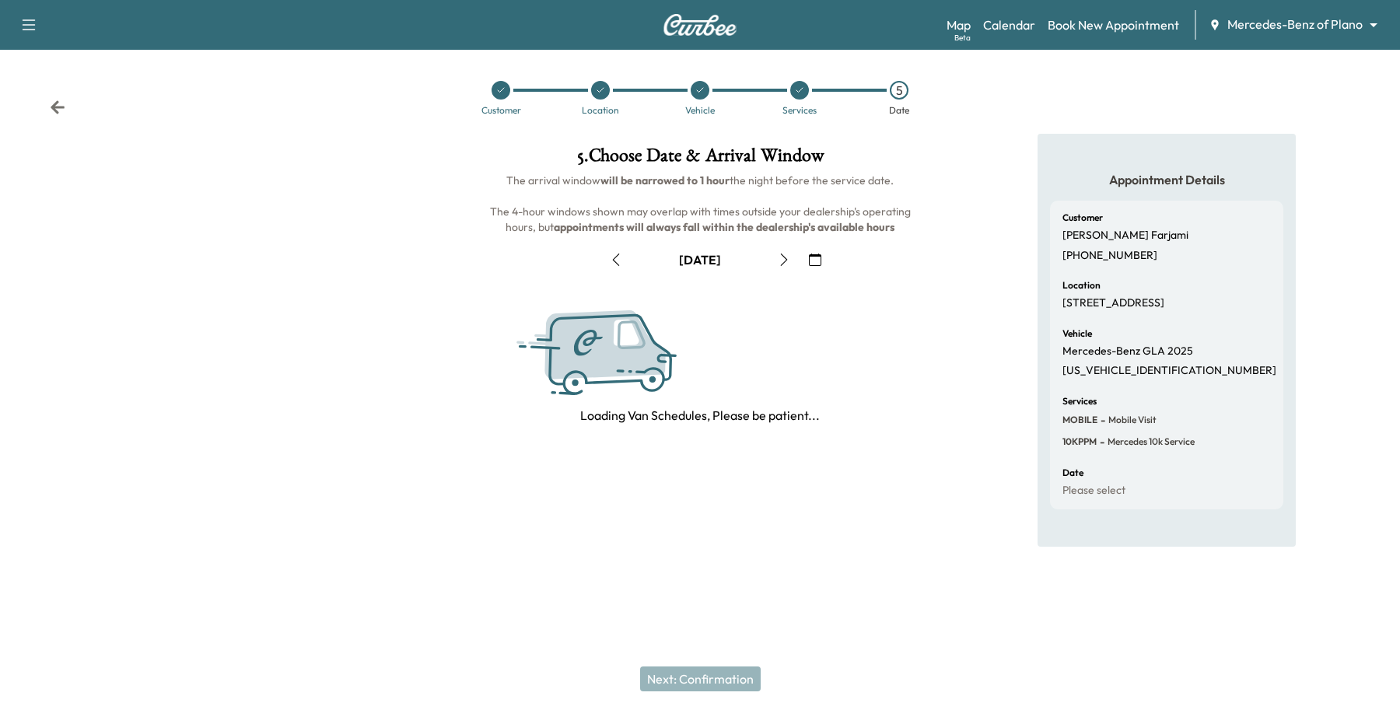
click at [821, 254] on icon "button" at bounding box center [815, 260] width 12 height 12
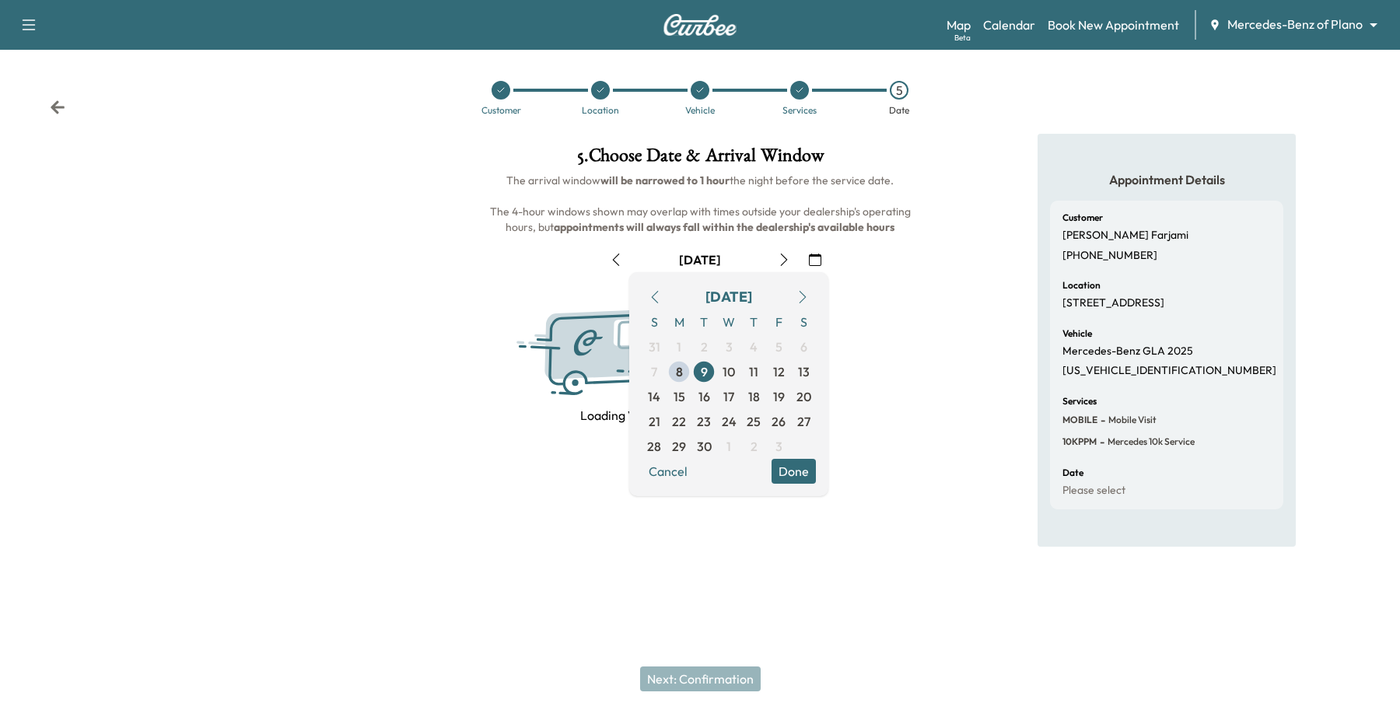
click at [902, 317] on div "Loading Van Schedules, Please be patient..." at bounding box center [700, 355] width 442 height 140
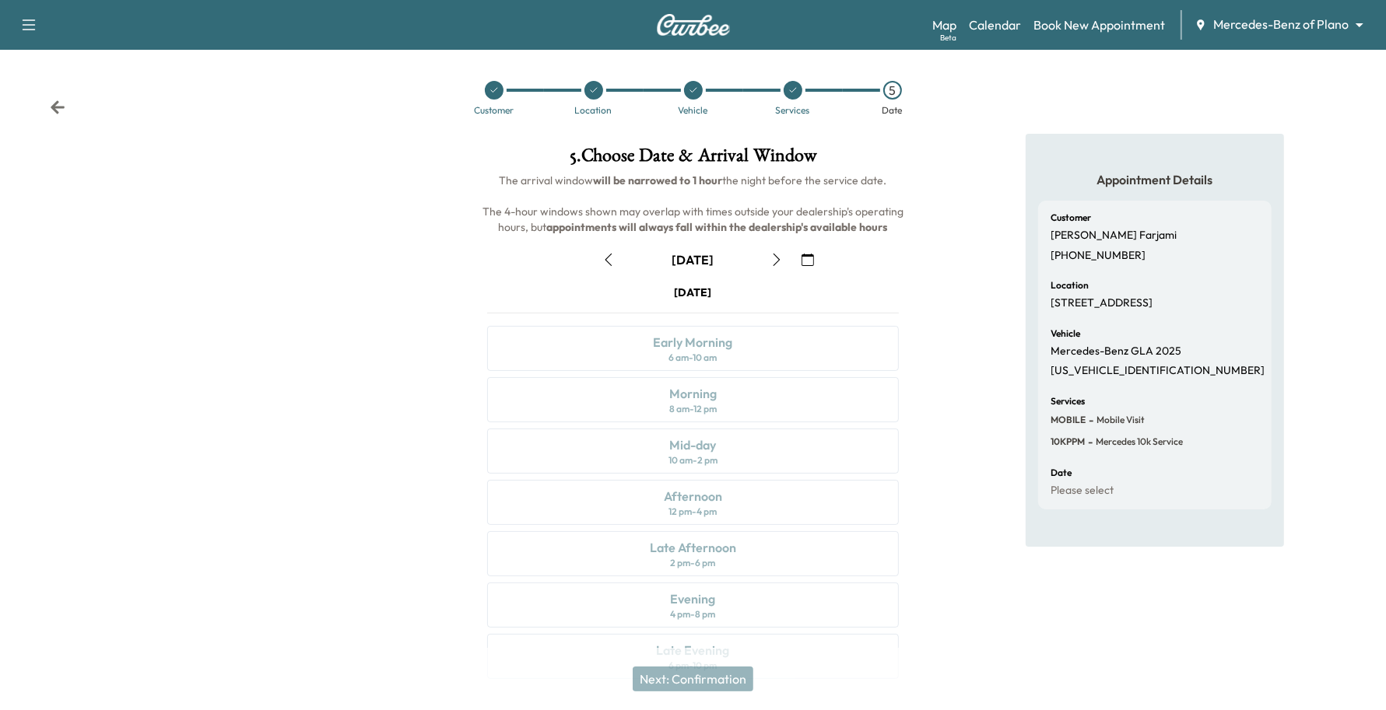
click at [784, 254] on button "button" at bounding box center [776, 259] width 26 height 25
click at [780, 254] on icon "button" at bounding box center [776, 260] width 12 height 12
click at [818, 250] on button "button" at bounding box center [807, 259] width 26 height 25
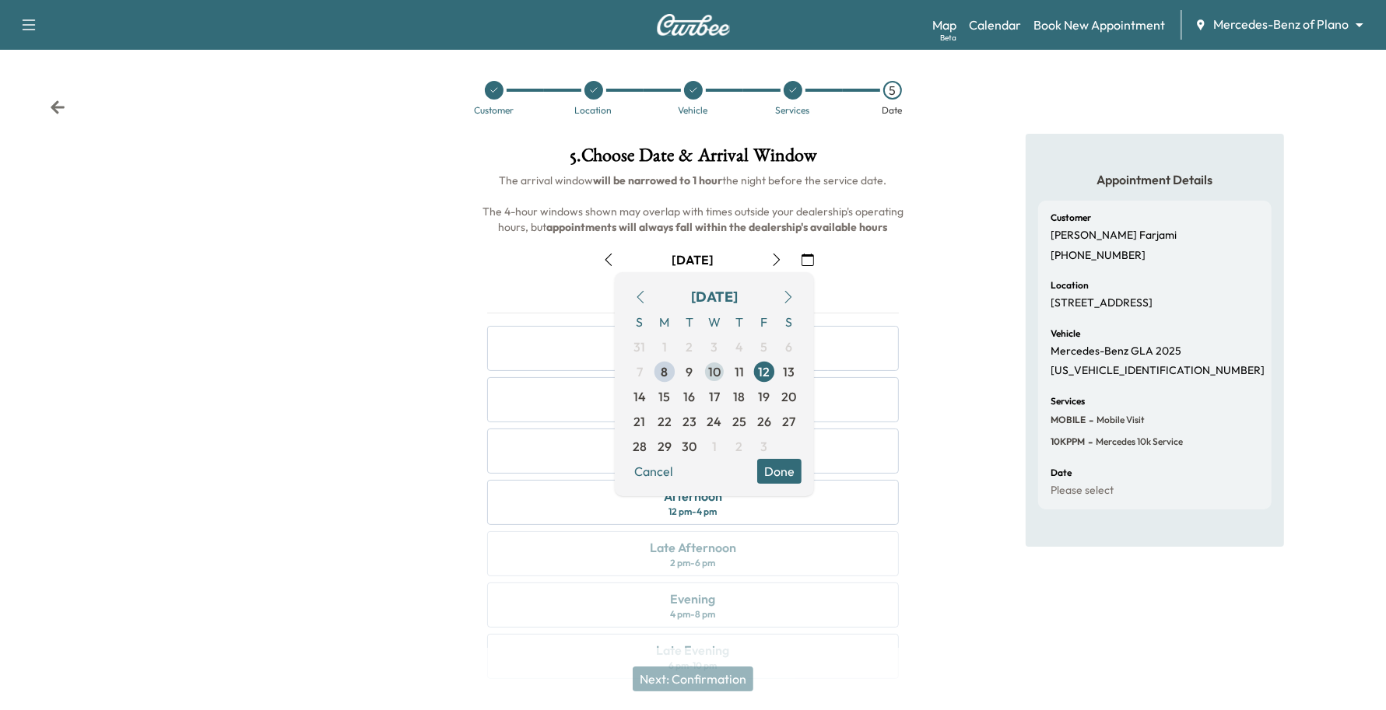
click at [718, 366] on span "10" at bounding box center [714, 372] width 12 height 19
click at [783, 463] on button "Done" at bounding box center [779, 471] width 44 height 25
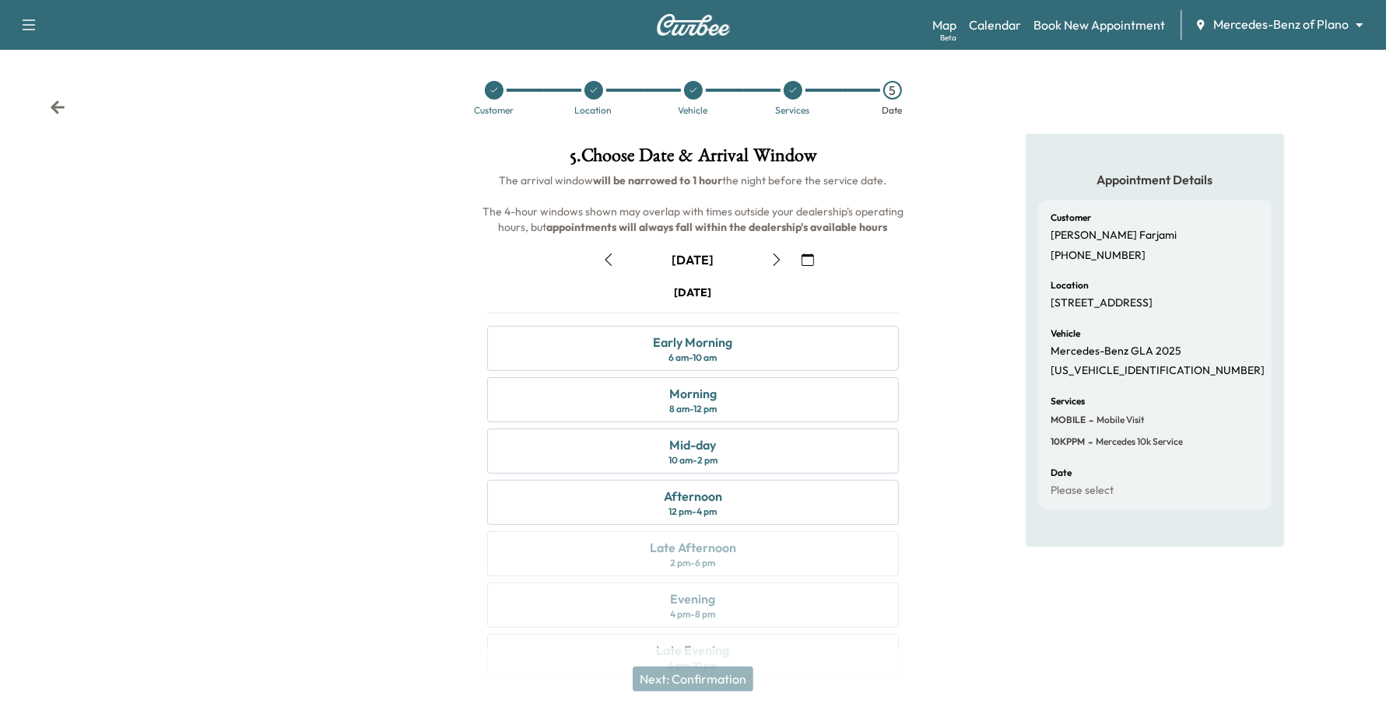
click at [800, 255] on button "button" at bounding box center [807, 259] width 26 height 25
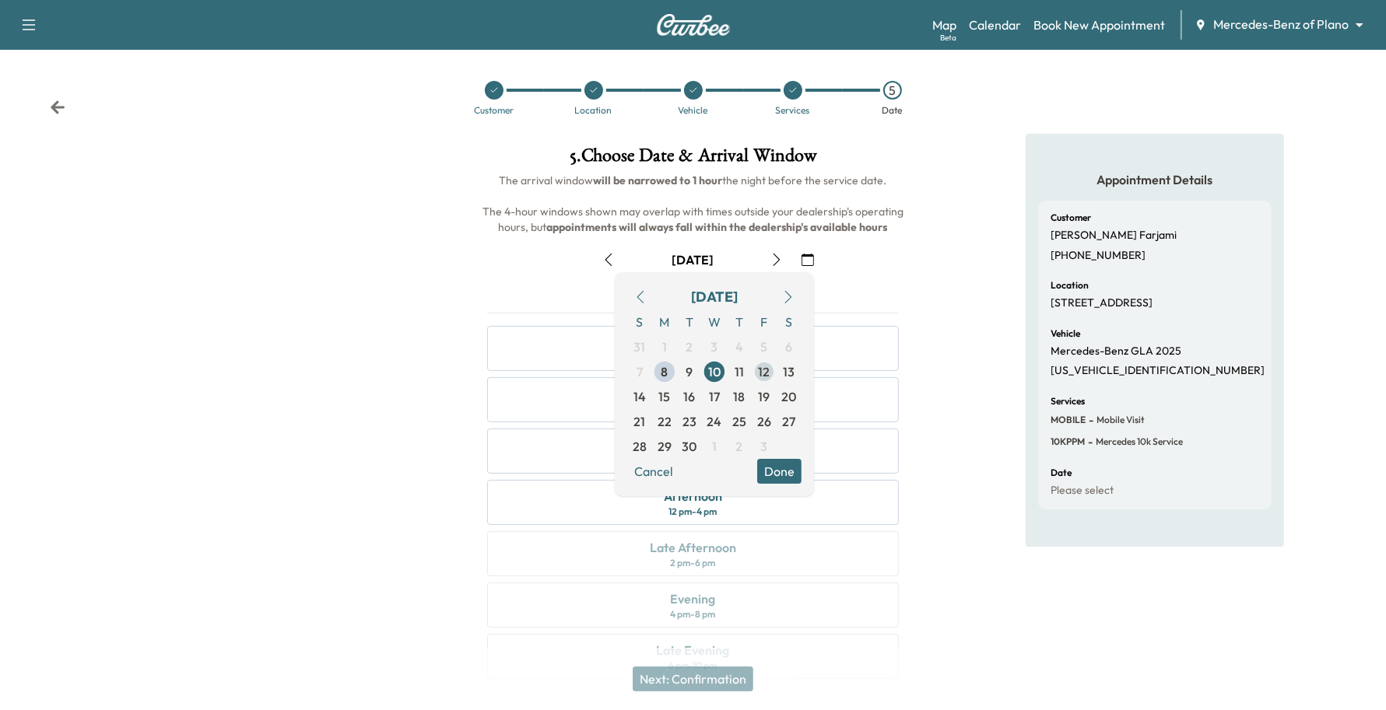
click at [755, 372] on span "12" at bounding box center [763, 371] width 25 height 25
click at [780, 465] on button "Done" at bounding box center [779, 471] width 44 height 25
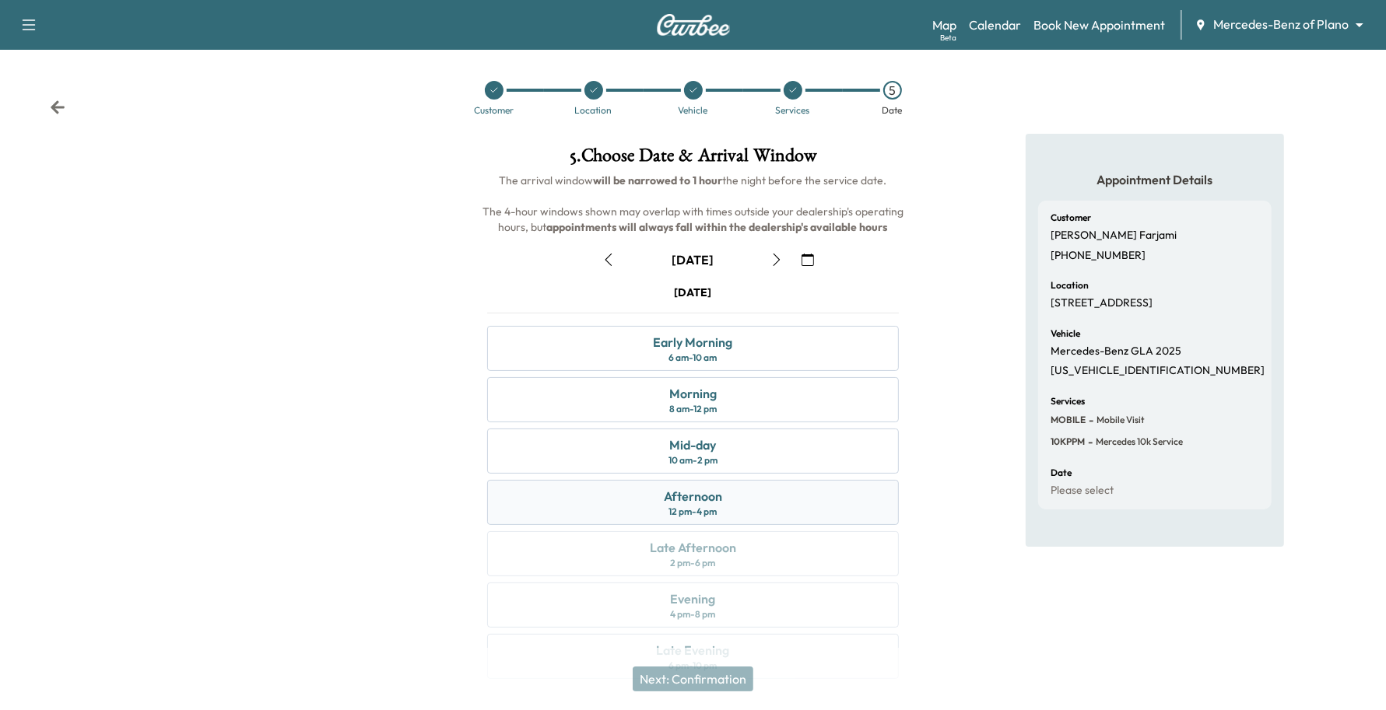
click at [710, 503] on div "Afternoon" at bounding box center [693, 496] width 58 height 19
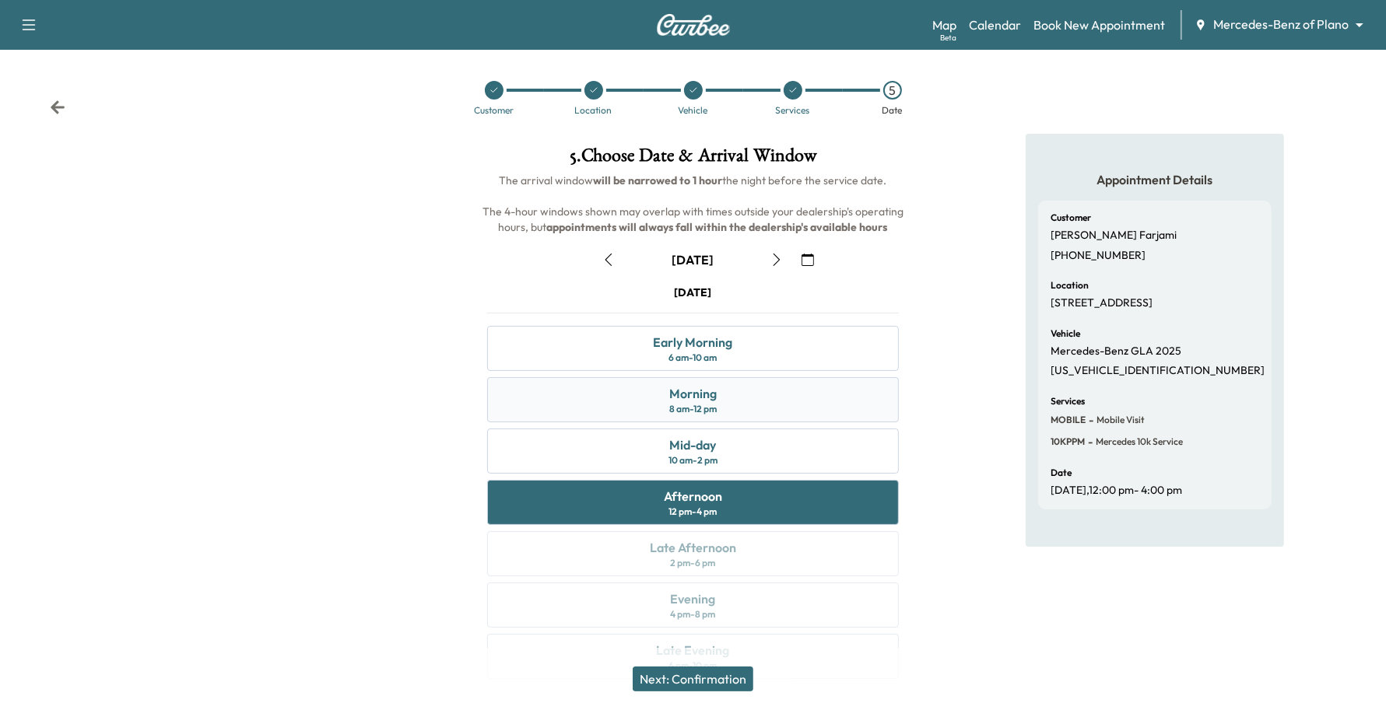
click at [771, 412] on div "Morning 8 am - 12 pm" at bounding box center [693, 399] width 412 height 45
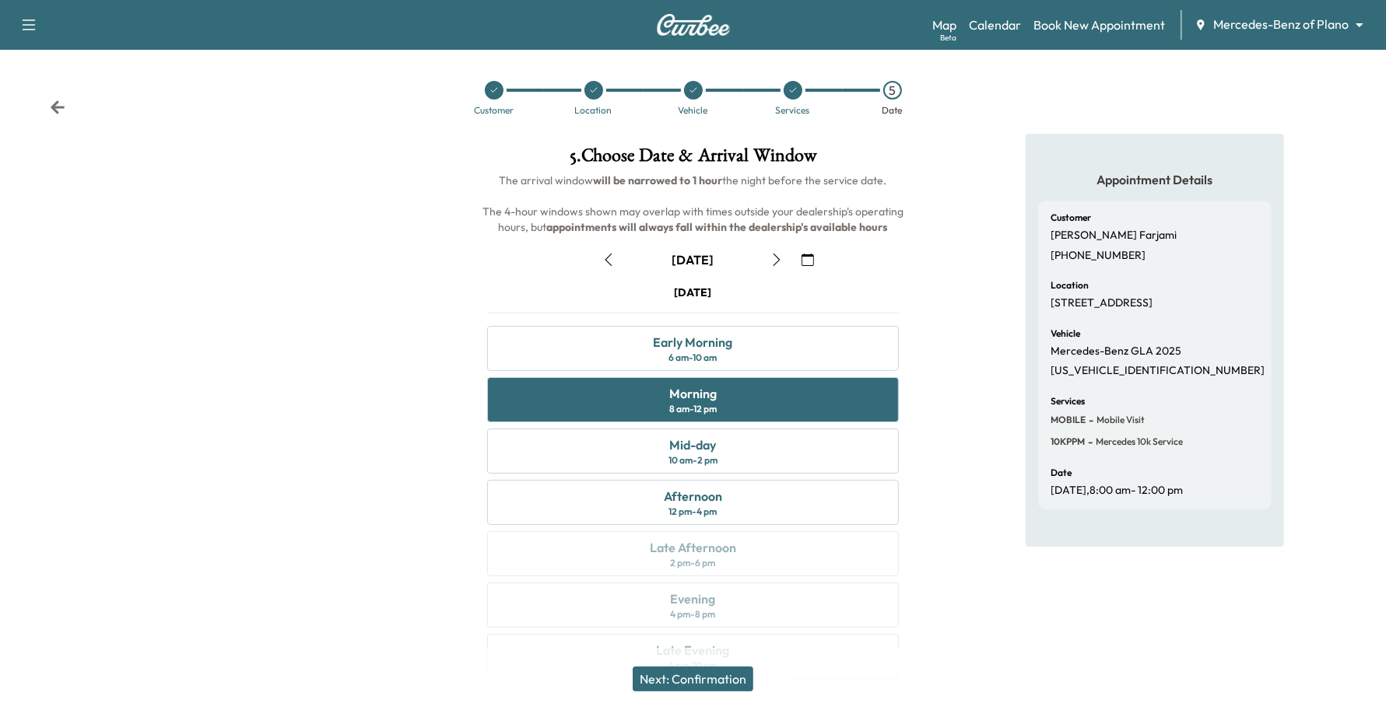
click at [749, 689] on button "Next: Confirmation" at bounding box center [692, 679] width 121 height 25
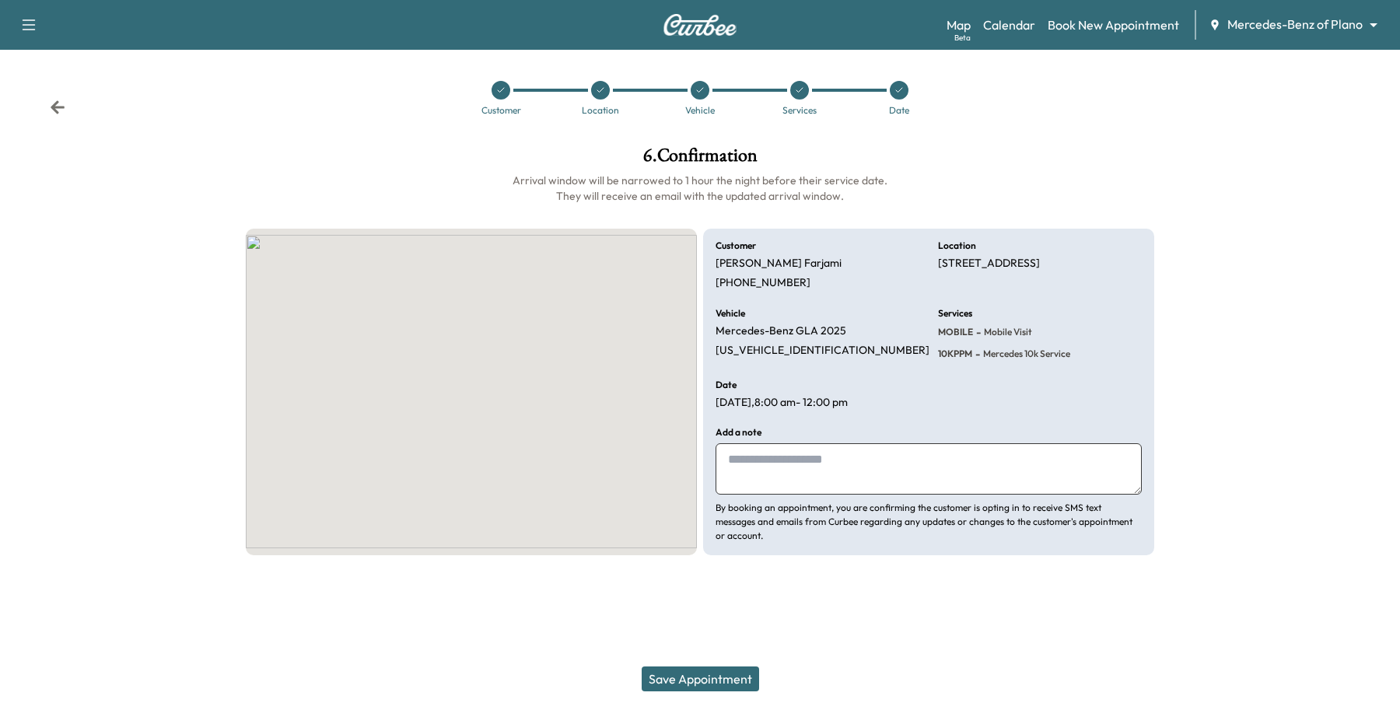
click at [749, 685] on button "Save Appointment" at bounding box center [700, 679] width 117 height 25
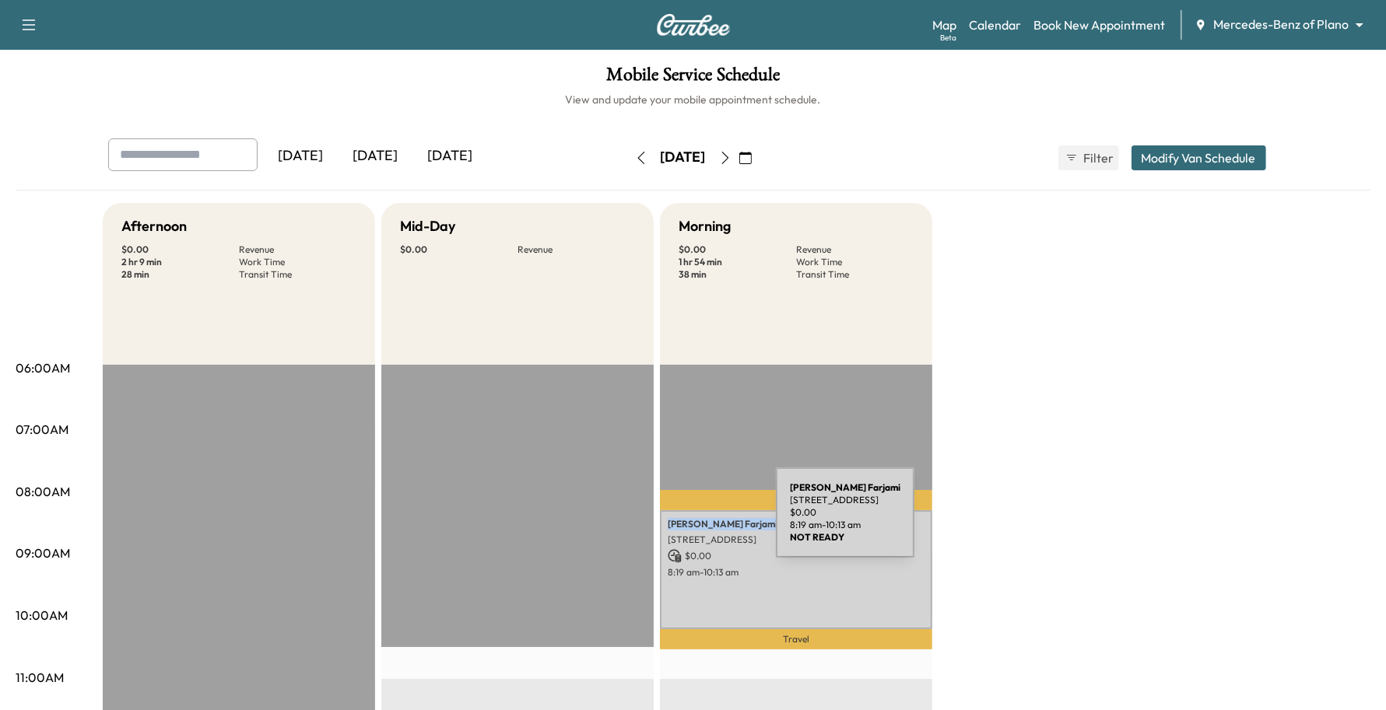
drag, startPoint x: 733, startPoint y: 519, endPoint x: 659, endPoint y: 522, distance: 74.0
click at [660, 522] on div "[PERSON_NAME] [STREET_ADDRESS] $ 0.00 8:19 am - 10:13 am" at bounding box center [796, 569] width 272 height 119
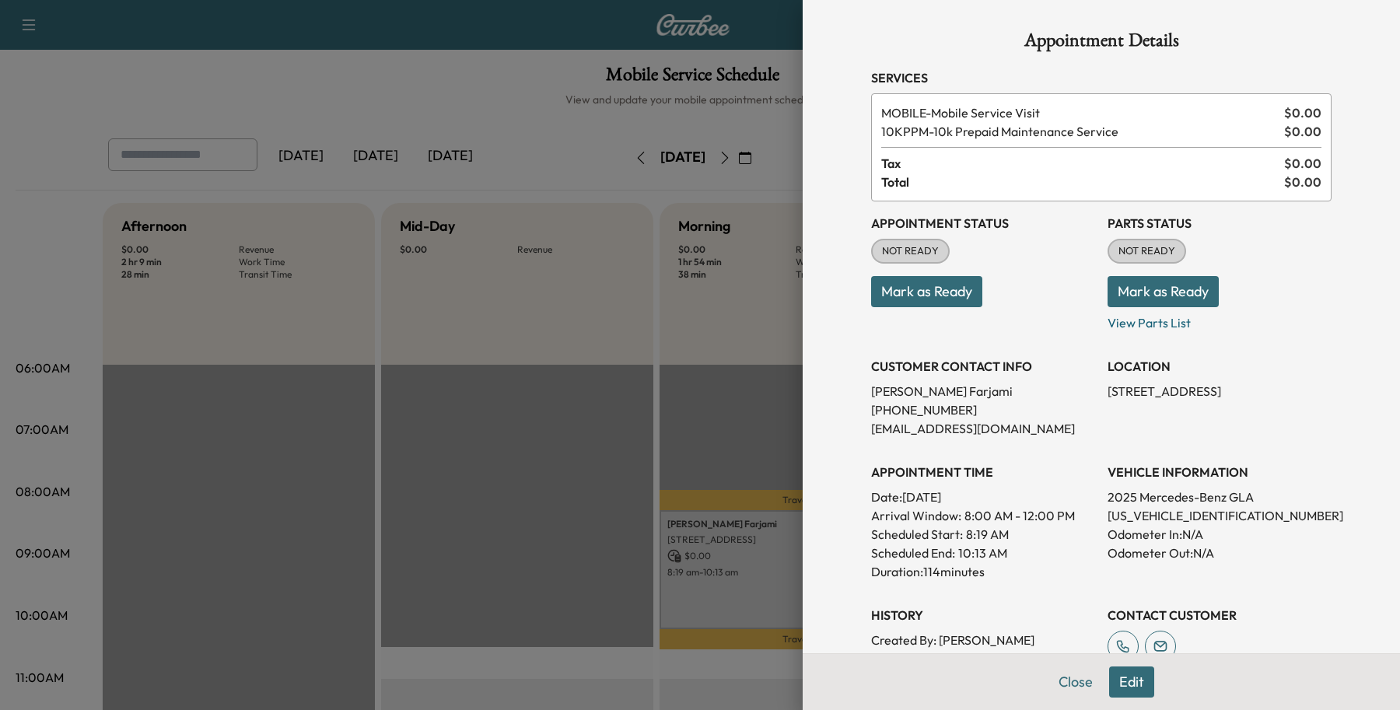
drag, startPoint x: 681, startPoint y: 522, endPoint x: 1014, endPoint y: 604, distance: 342.1
click at [1013, 611] on h3 "History" at bounding box center [983, 615] width 224 height 19
drag, startPoint x: 957, startPoint y: 379, endPoint x: 838, endPoint y: 383, distance: 119.1
click at [853, 383] on div "Appointment Details Services MOBILE - Mobile Service Visit $ 0.00 10KPPM - 10k …" at bounding box center [1102, 447] width 498 height 895
copy p "[PERSON_NAME]"
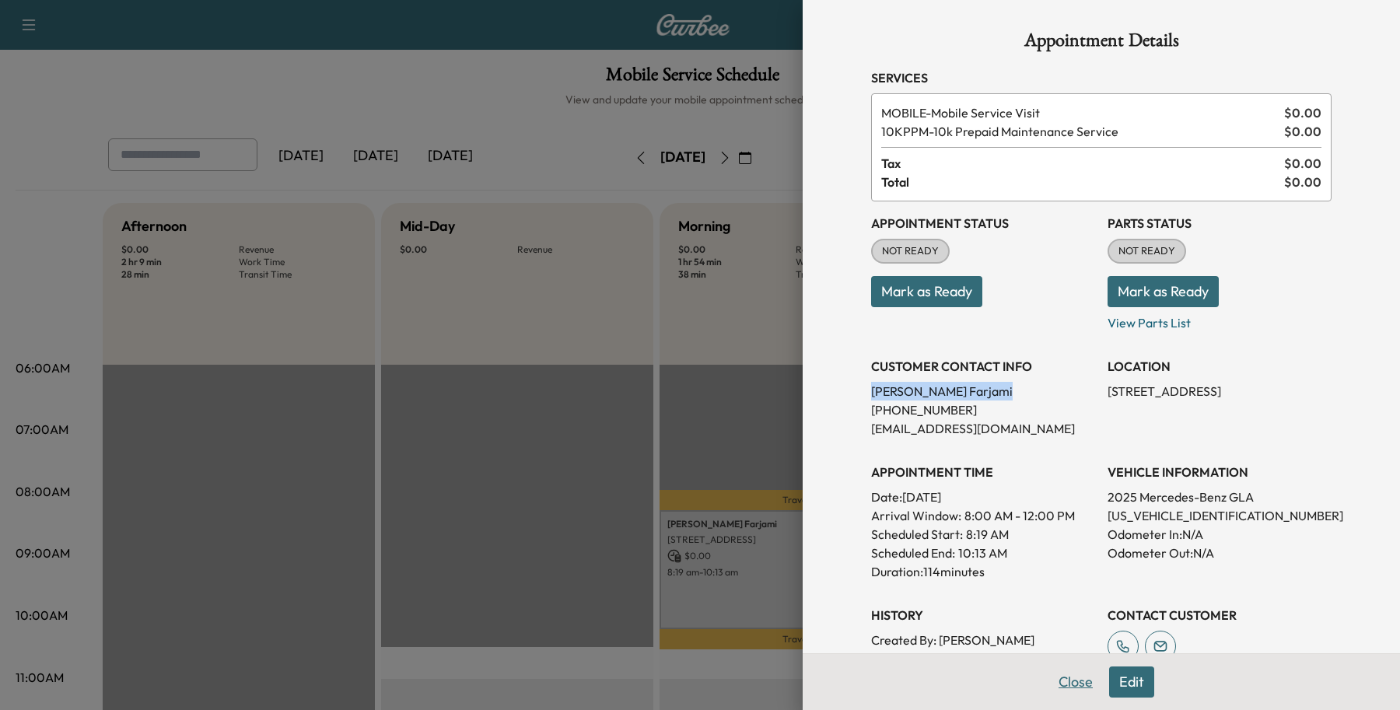
click at [1049, 683] on button "Close" at bounding box center [1076, 682] width 54 height 31
